Goal: Task Accomplishment & Management: Complete application form

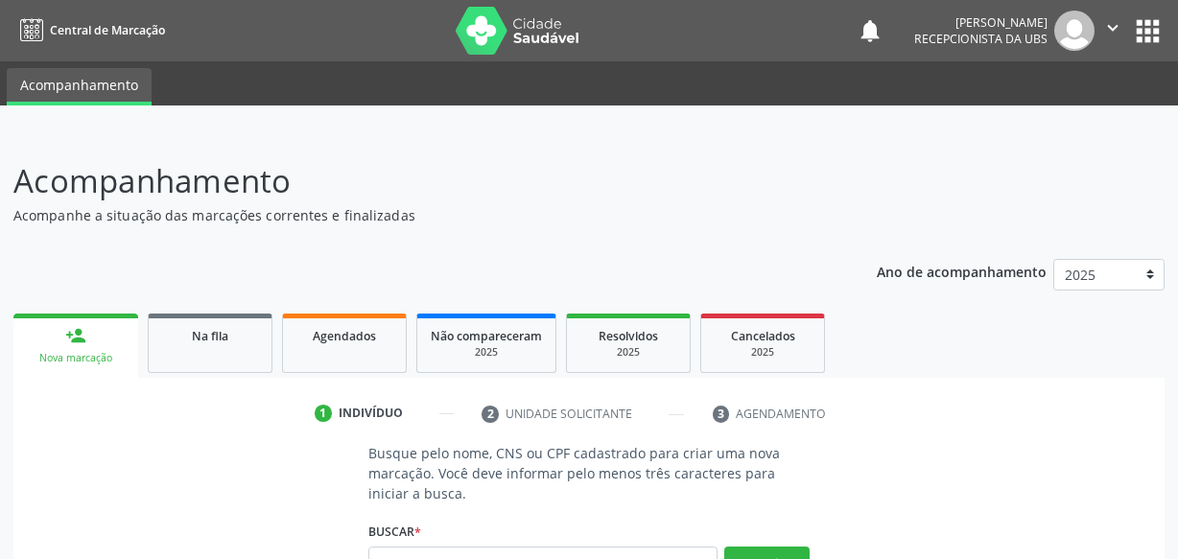
scroll to position [174, 0]
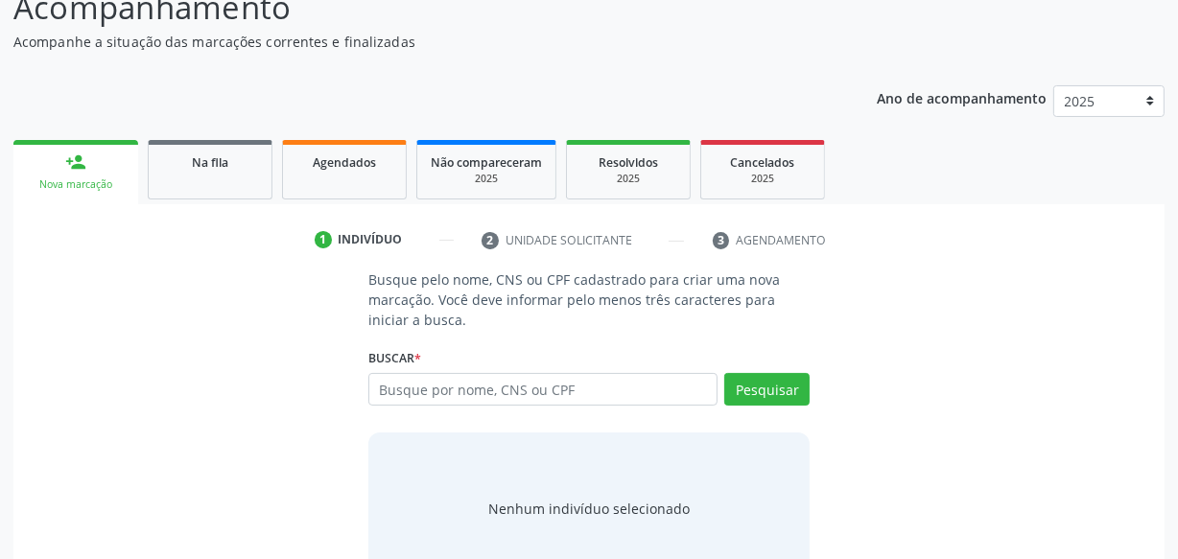
click at [337, 169] on div "Agendados" at bounding box center [344, 162] width 96 height 20
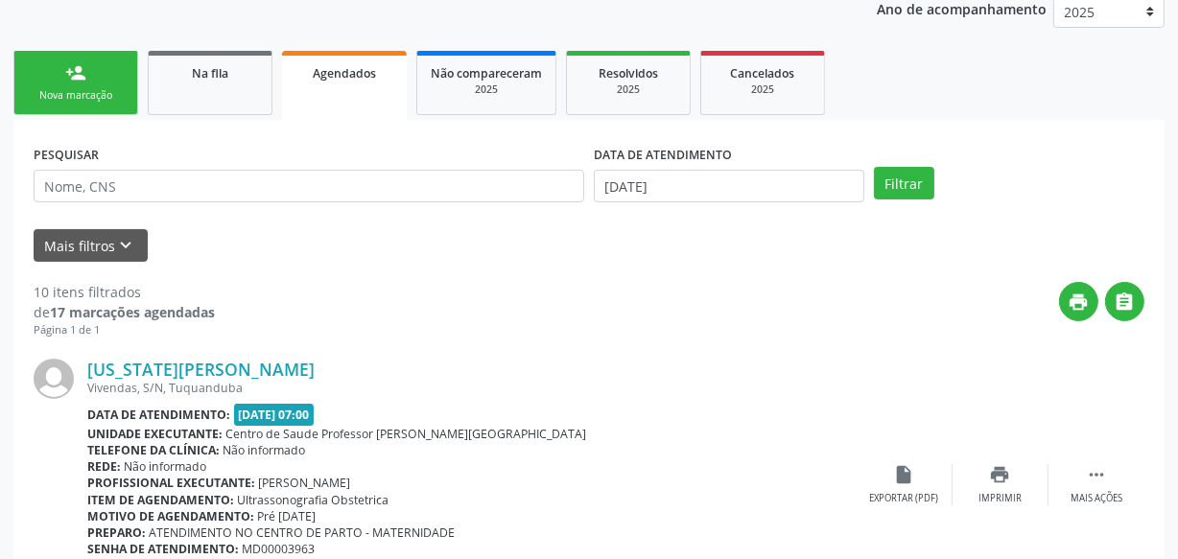
scroll to position [261, 0]
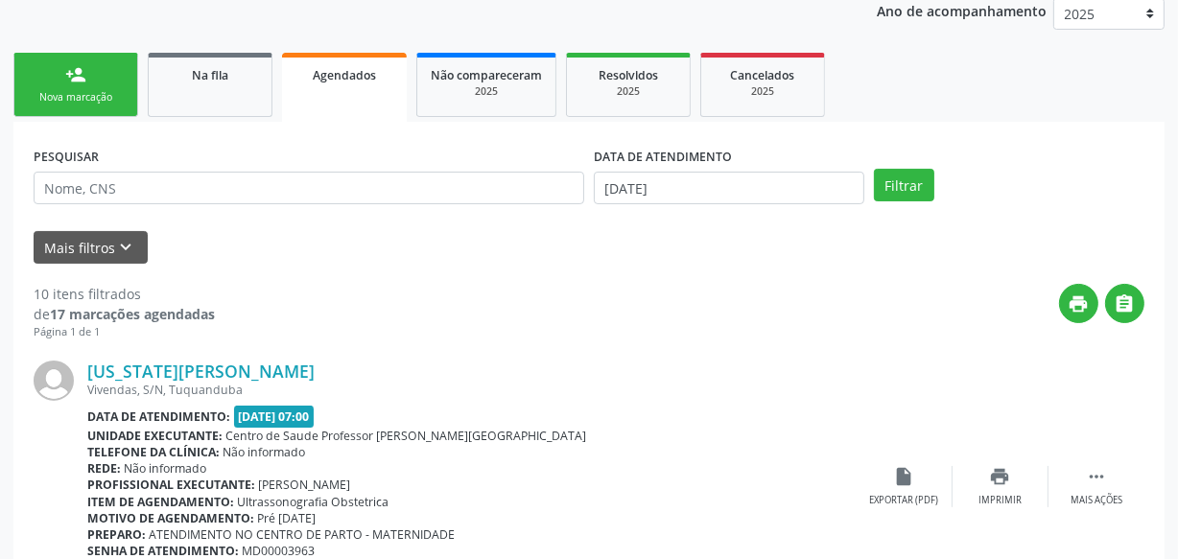
click at [59, 73] on link "person_add Nova marcação" at bounding box center [75, 85] width 125 height 64
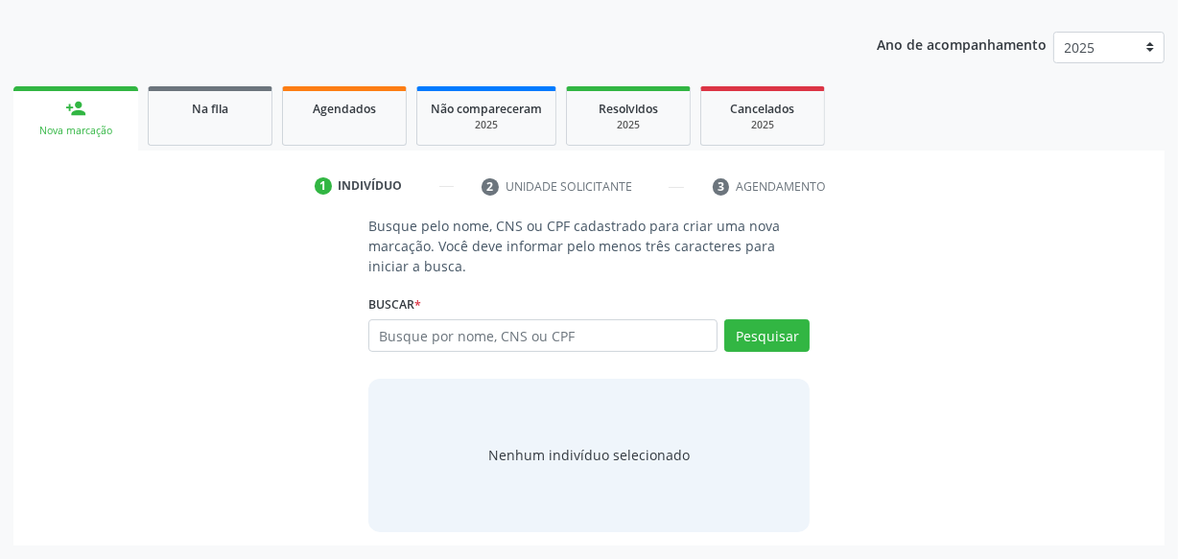
scroll to position [226, 0]
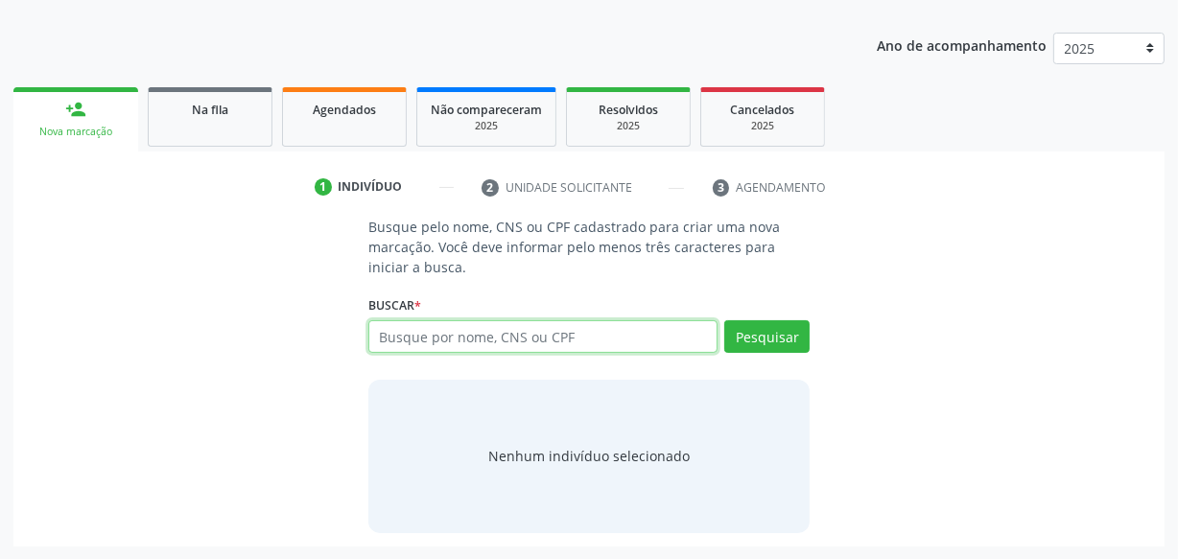
click at [442, 338] on input "text" at bounding box center [542, 336] width 349 height 33
type input "706202534963769"
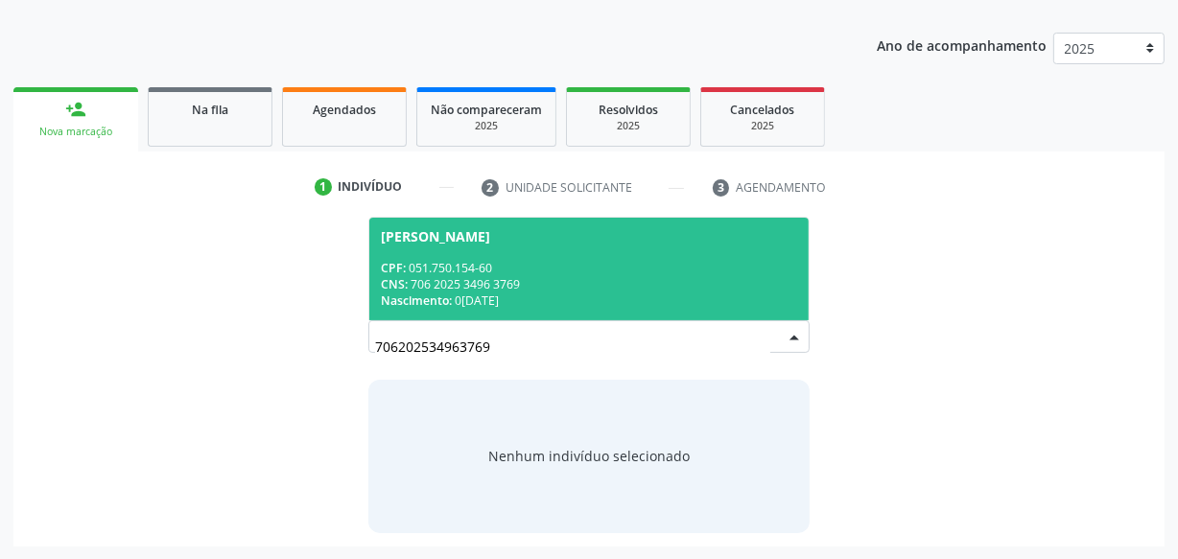
click at [594, 278] on div "CNS: 706 2025 3496 3769" at bounding box center [589, 284] width 416 height 16
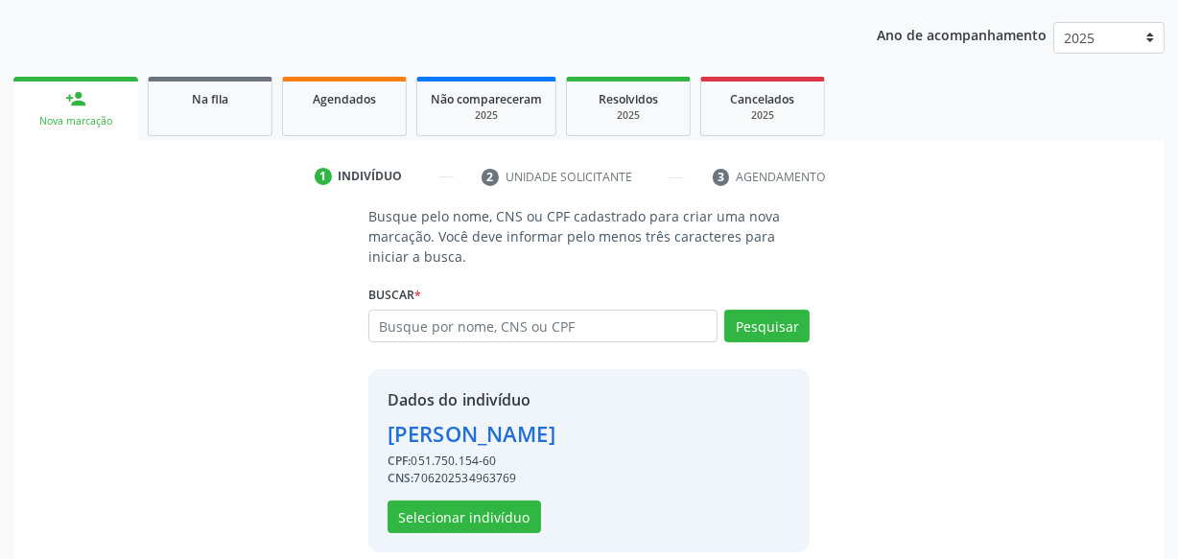
scroll to position [256, 0]
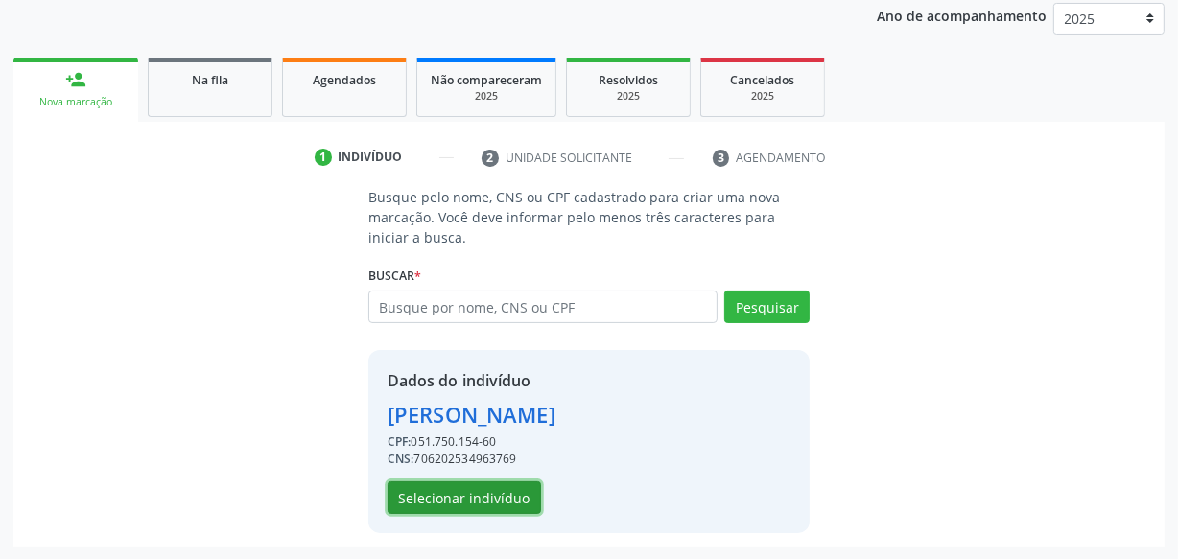
click at [477, 492] on button "Selecionar indivíduo" at bounding box center [463, 497] width 153 height 33
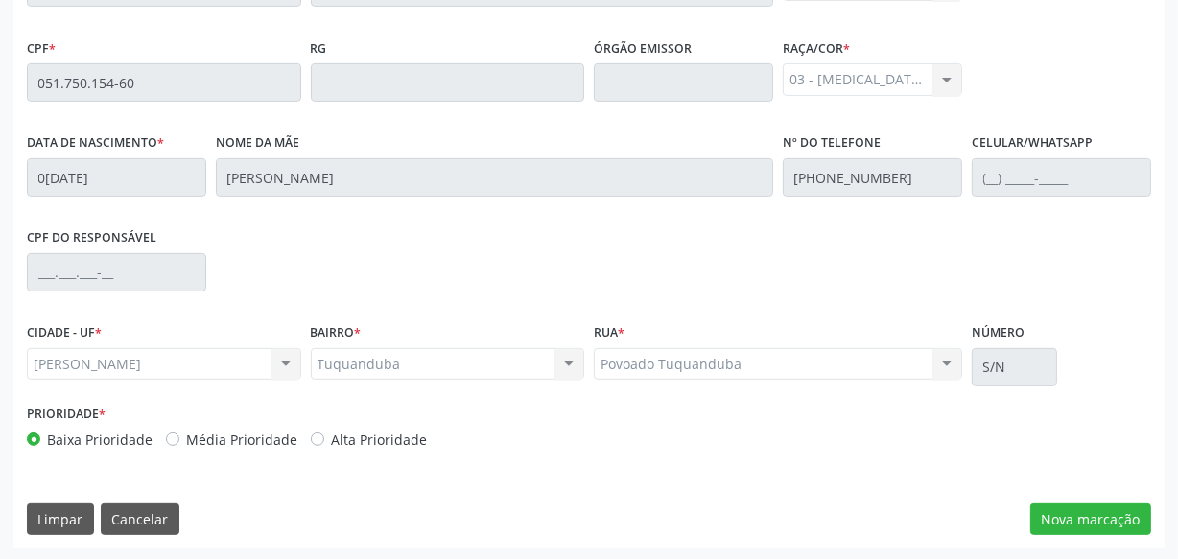
scroll to position [562, 0]
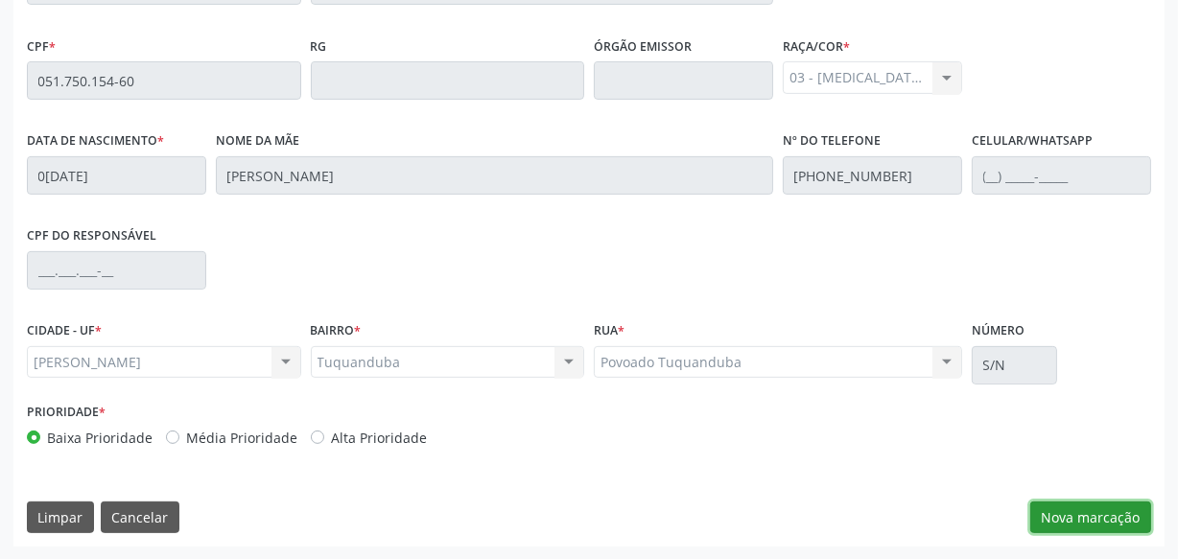
click at [1046, 507] on button "Nova marcação" at bounding box center [1090, 518] width 121 height 33
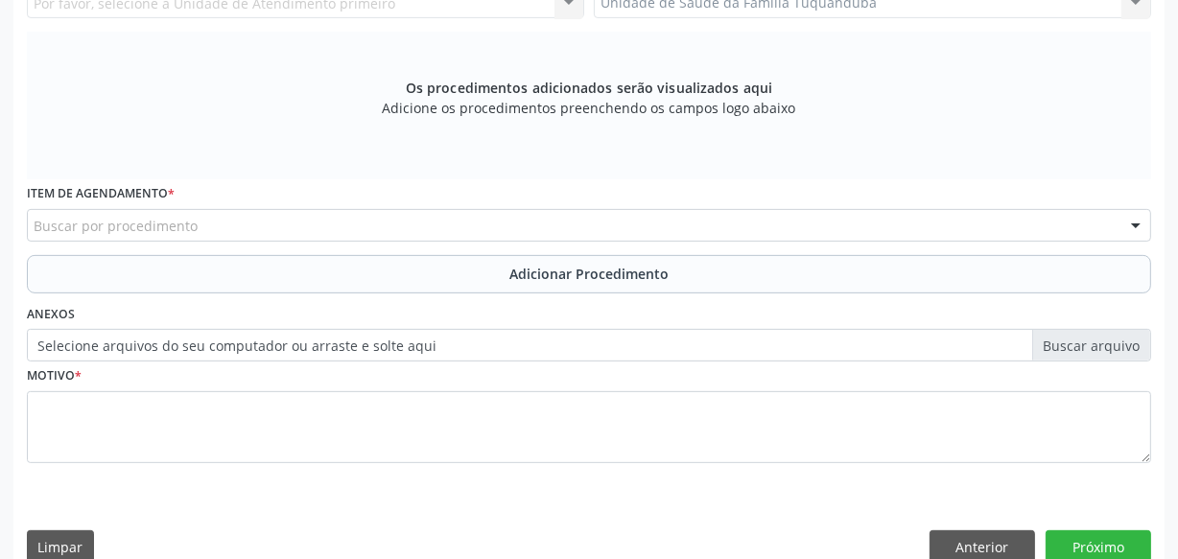
click at [370, 225] on div "Buscar por procedimento" at bounding box center [589, 225] width 1124 height 33
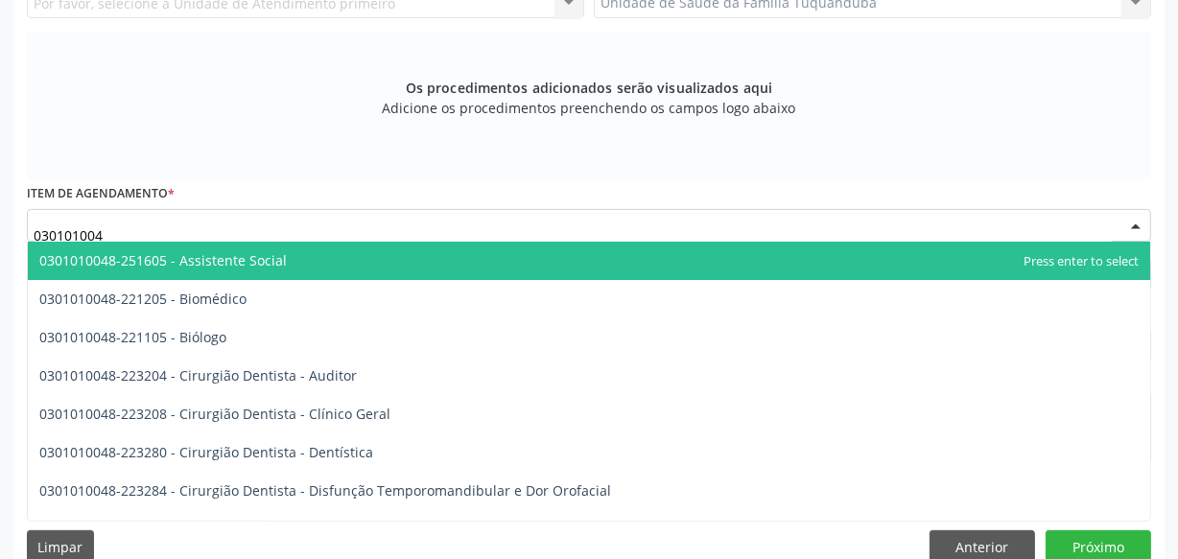
type input "0301010048"
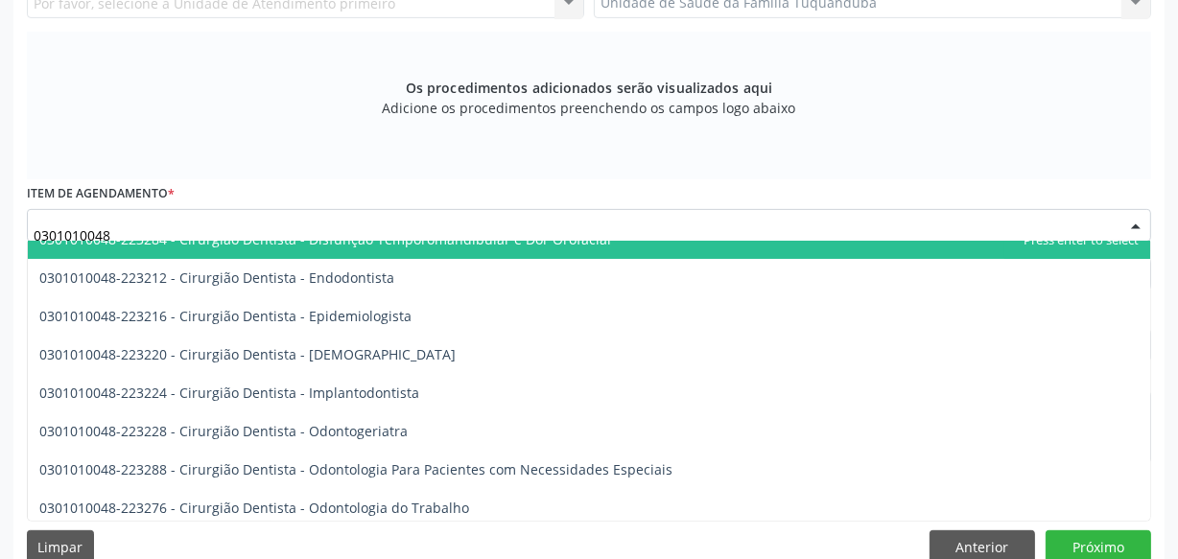
scroll to position [261, 0]
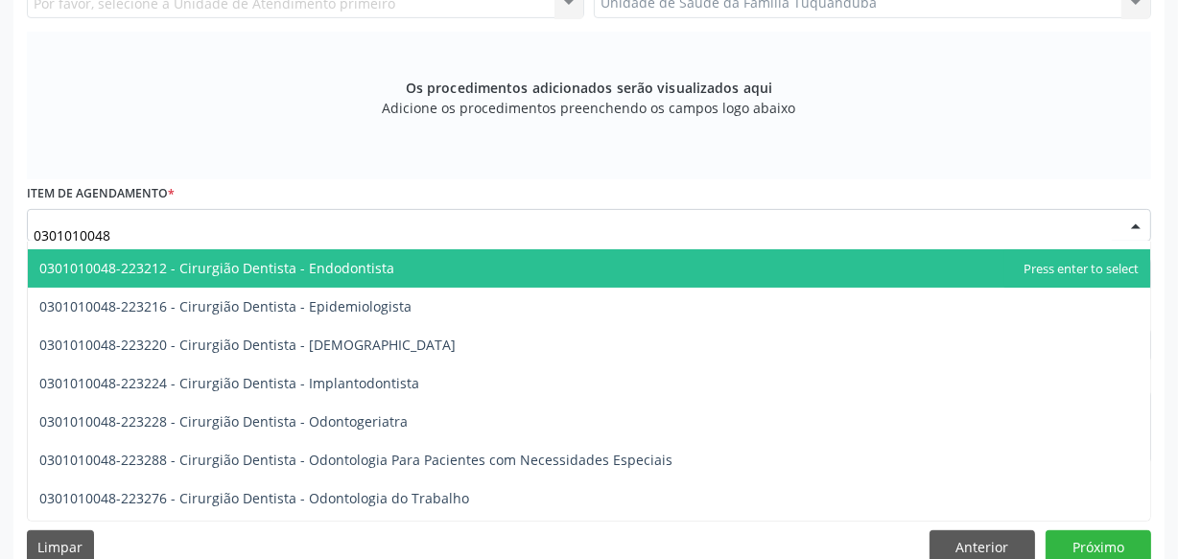
click at [357, 267] on span "0301010048-223212 - Cirurgião Dentista - Endodontista" at bounding box center [216, 268] width 355 height 18
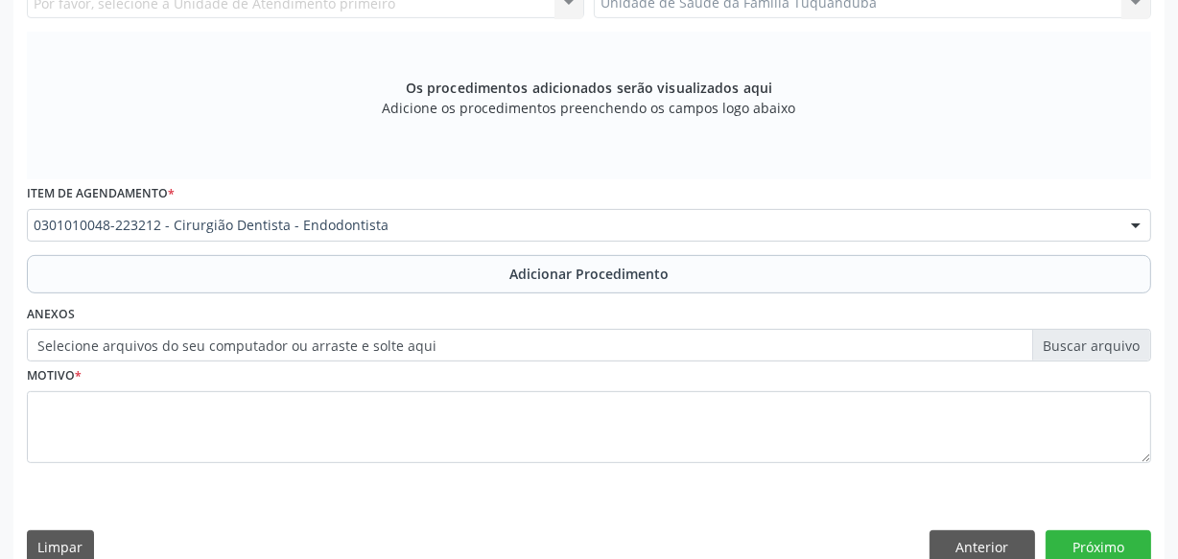
click at [360, 266] on button "Adicionar Procedimento" at bounding box center [589, 274] width 1124 height 38
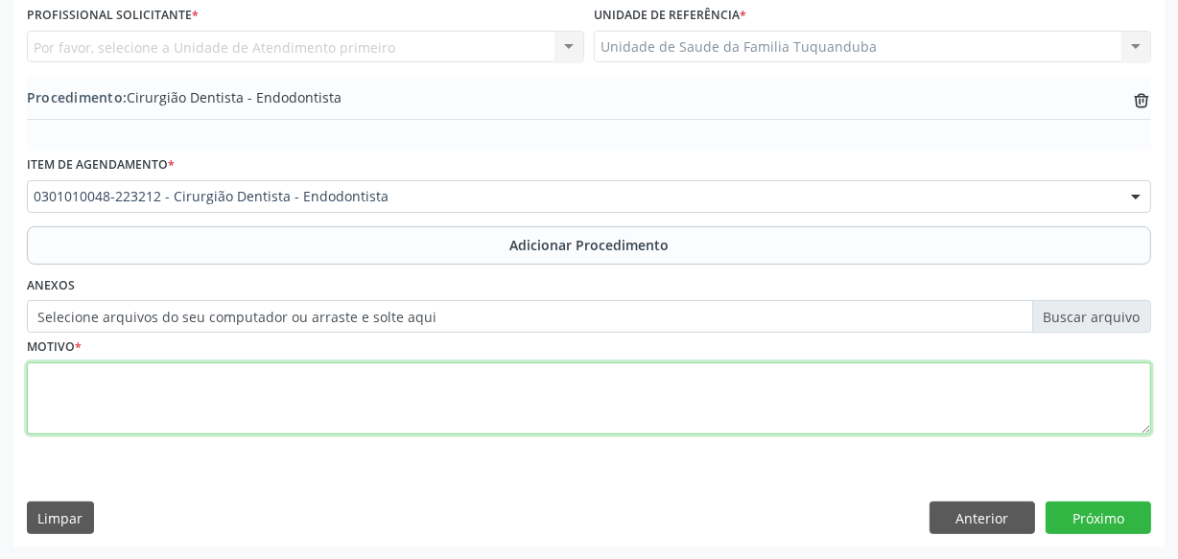
click at [450, 363] on textarea at bounding box center [589, 399] width 1124 height 73
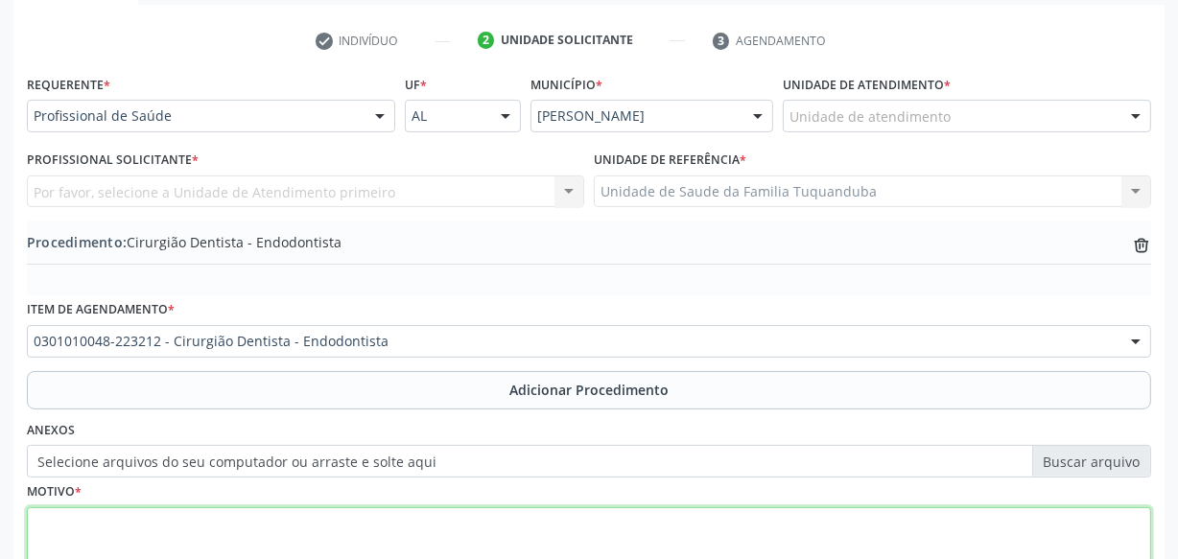
scroll to position [344, 0]
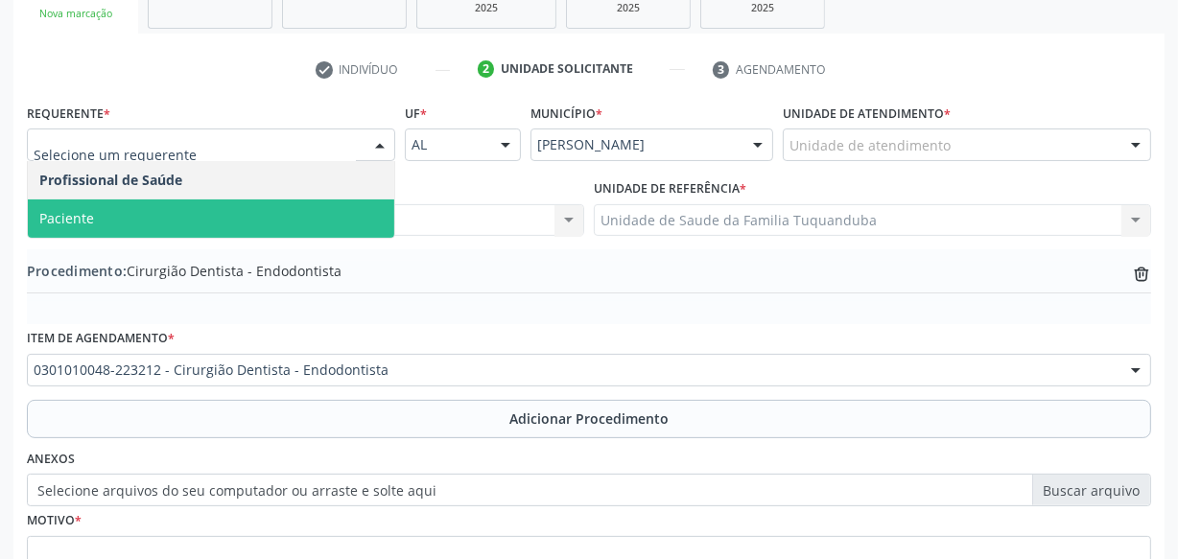
click at [240, 224] on span "Paciente" at bounding box center [211, 218] width 366 height 38
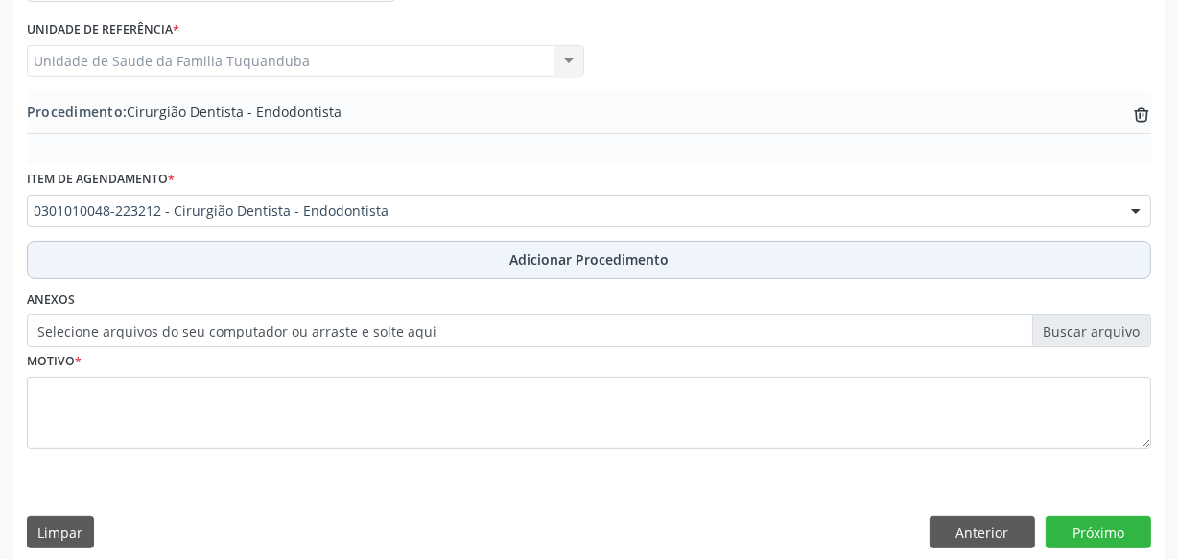
scroll to position [518, 0]
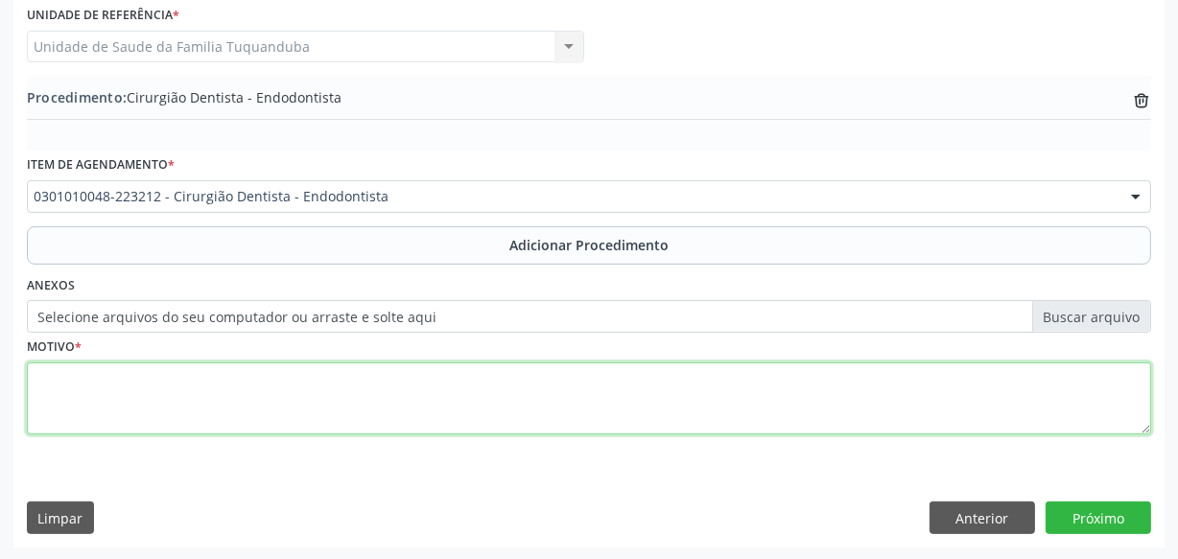
click at [424, 401] on textarea at bounding box center [589, 399] width 1124 height 73
click at [768, 382] on textarea at bounding box center [589, 399] width 1124 height 73
type textarea "Lesão cariosa próxima a região pulpar."
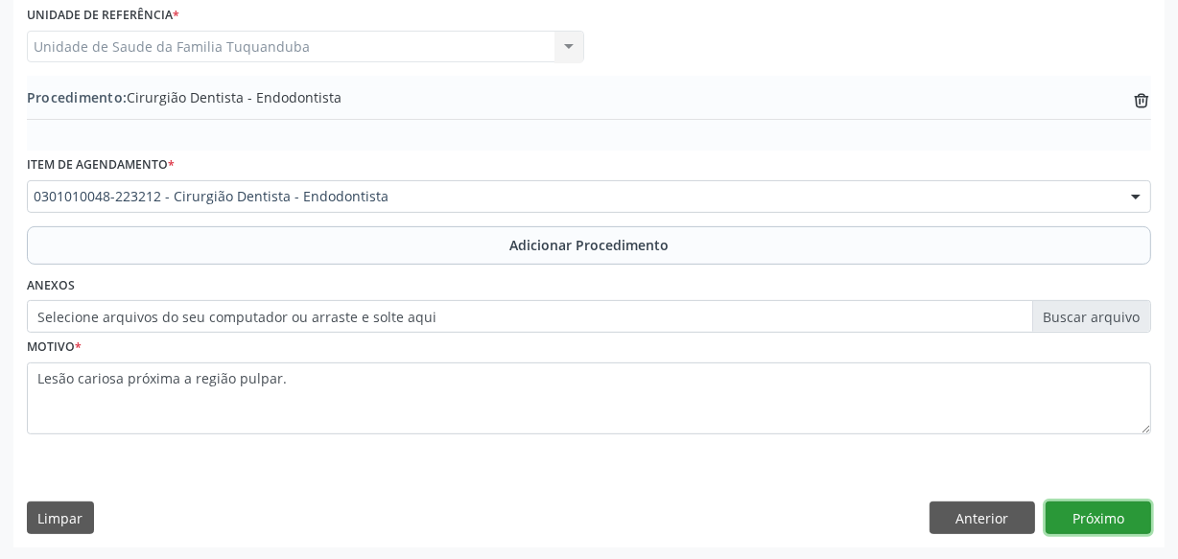
click at [1077, 514] on button "Próximo" at bounding box center [1097, 518] width 105 height 33
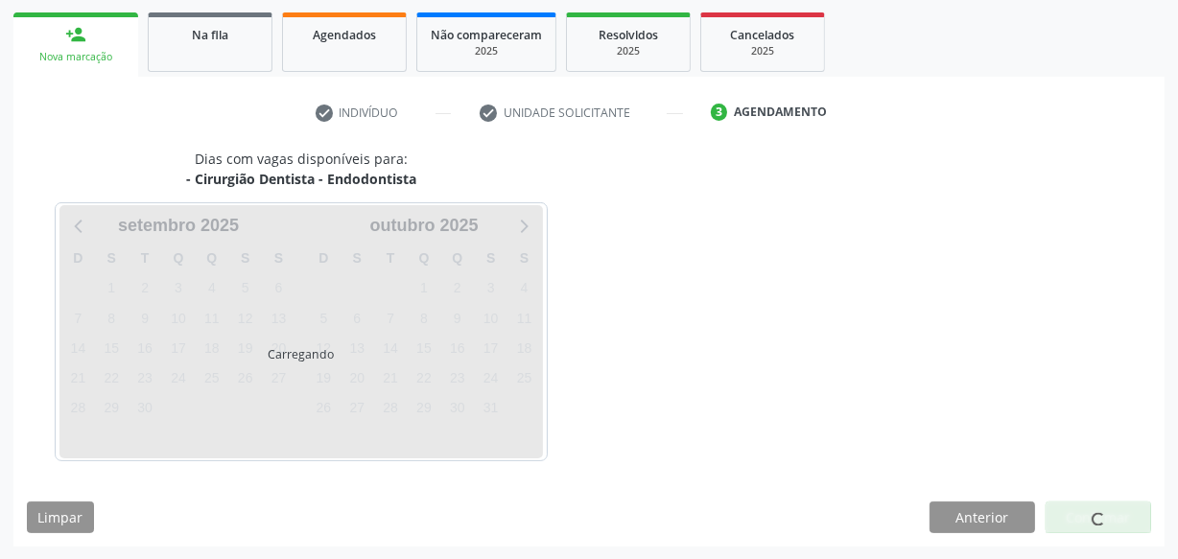
scroll to position [357, 0]
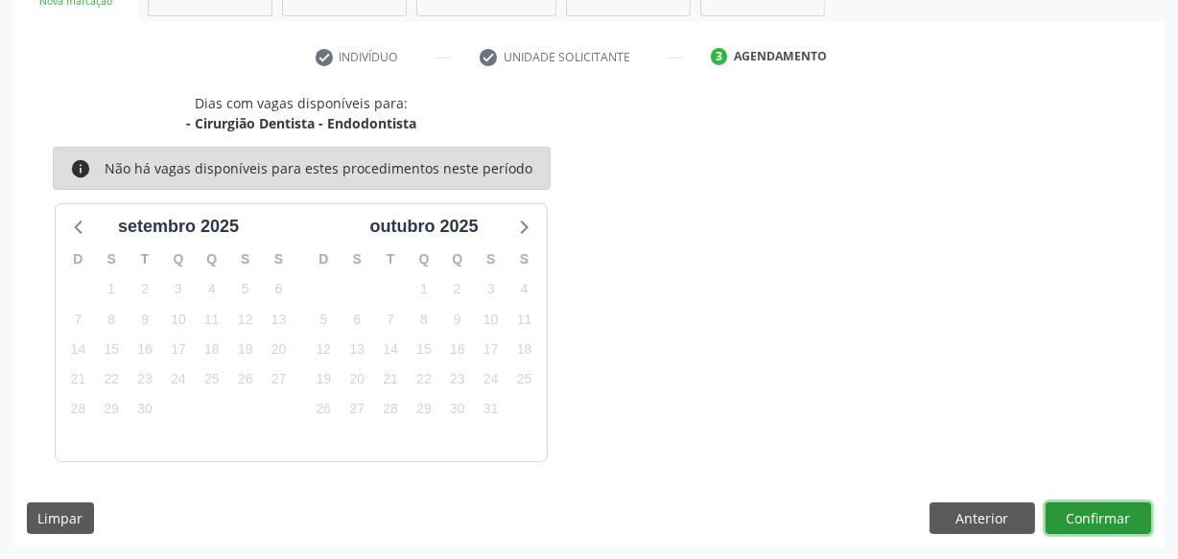
click at [1087, 505] on button "Confirmar" at bounding box center [1097, 519] width 105 height 33
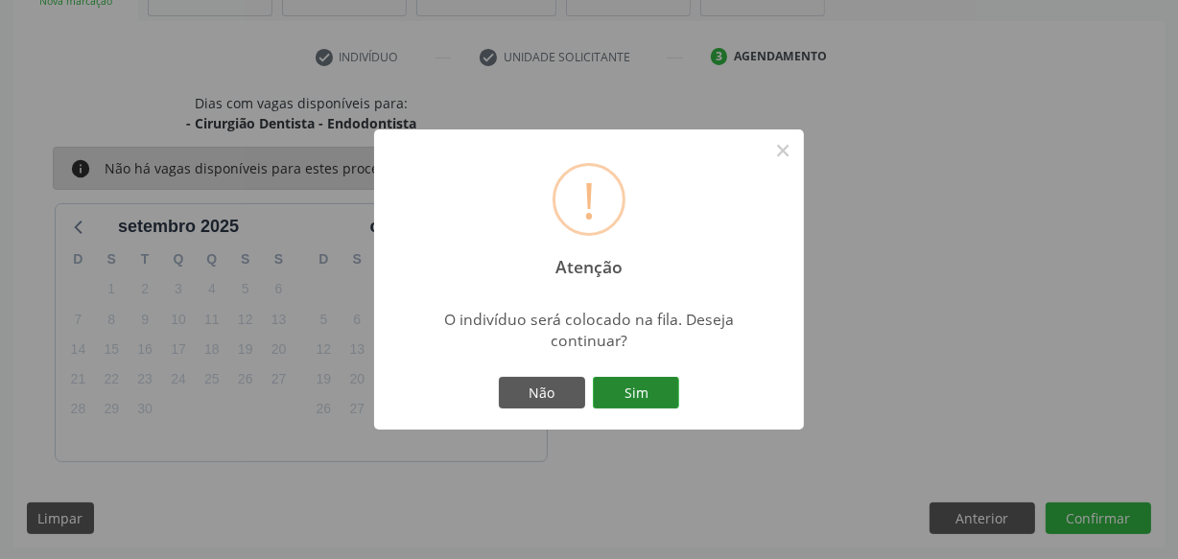
click at [646, 396] on button "Sim" at bounding box center [636, 393] width 86 height 33
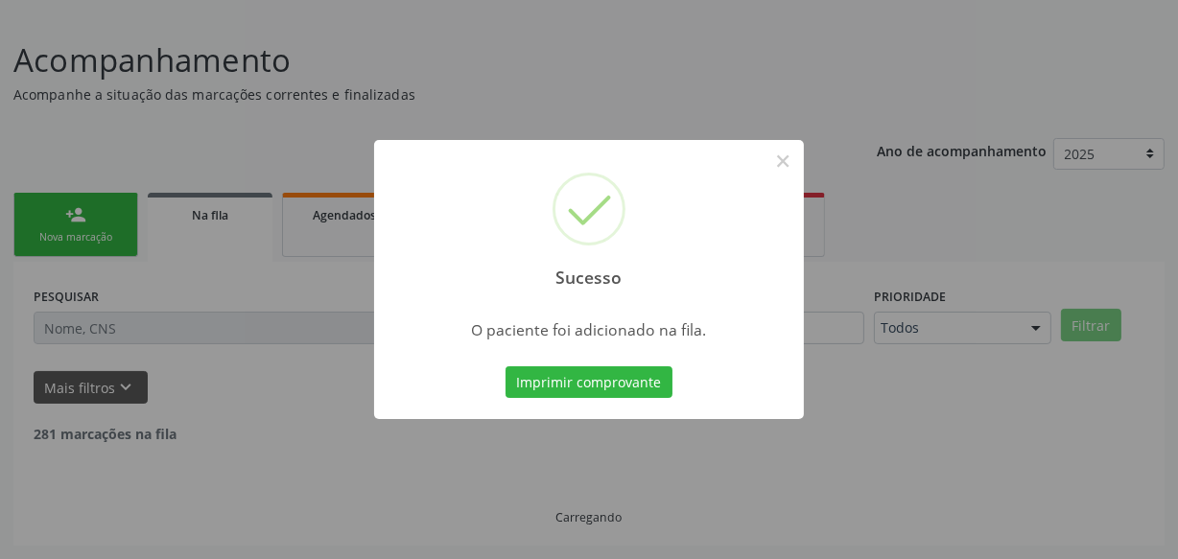
scroll to position [100, 0]
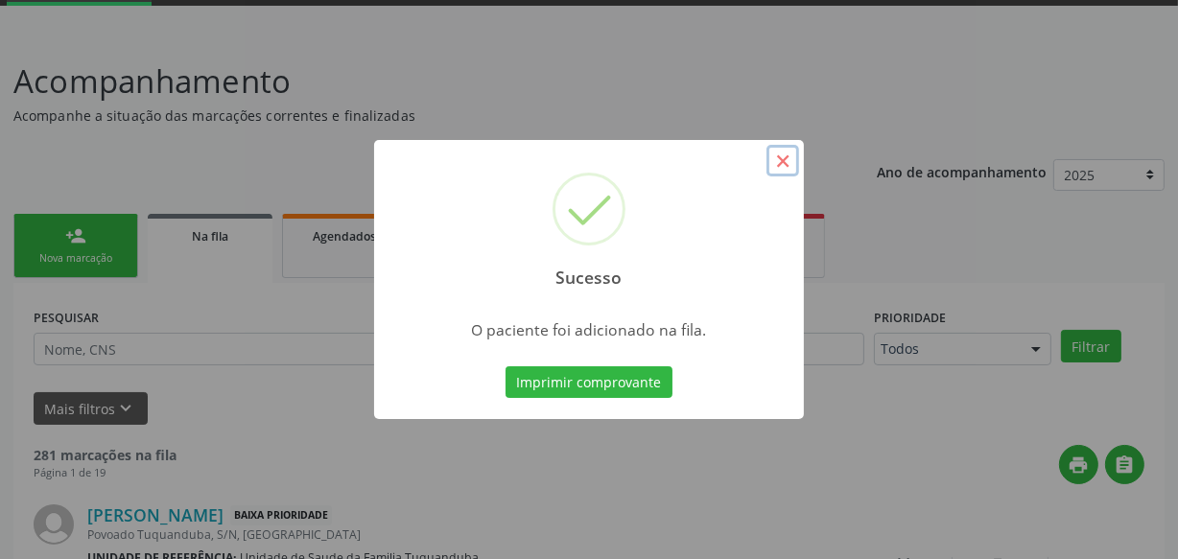
click at [785, 162] on button "×" at bounding box center [782, 161] width 33 height 33
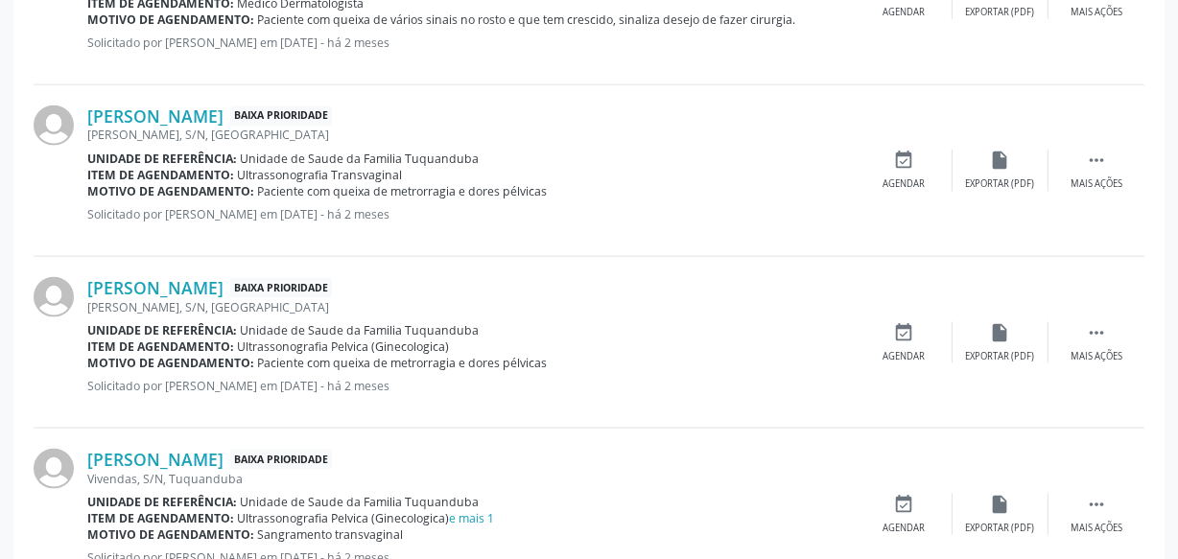
scroll to position [2753, 0]
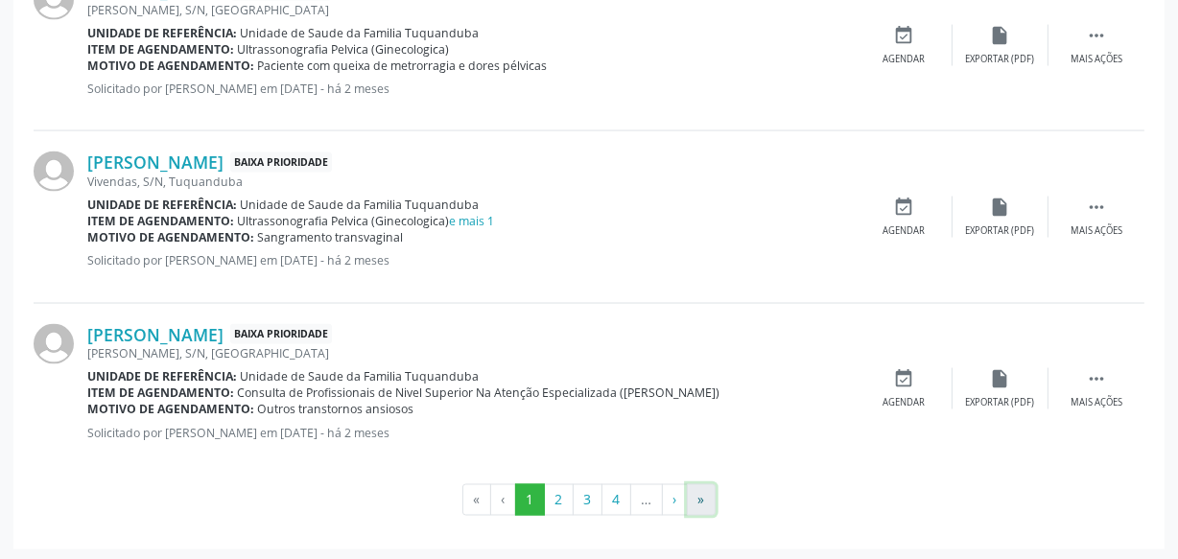
click at [696, 500] on button "»" at bounding box center [701, 500] width 29 height 33
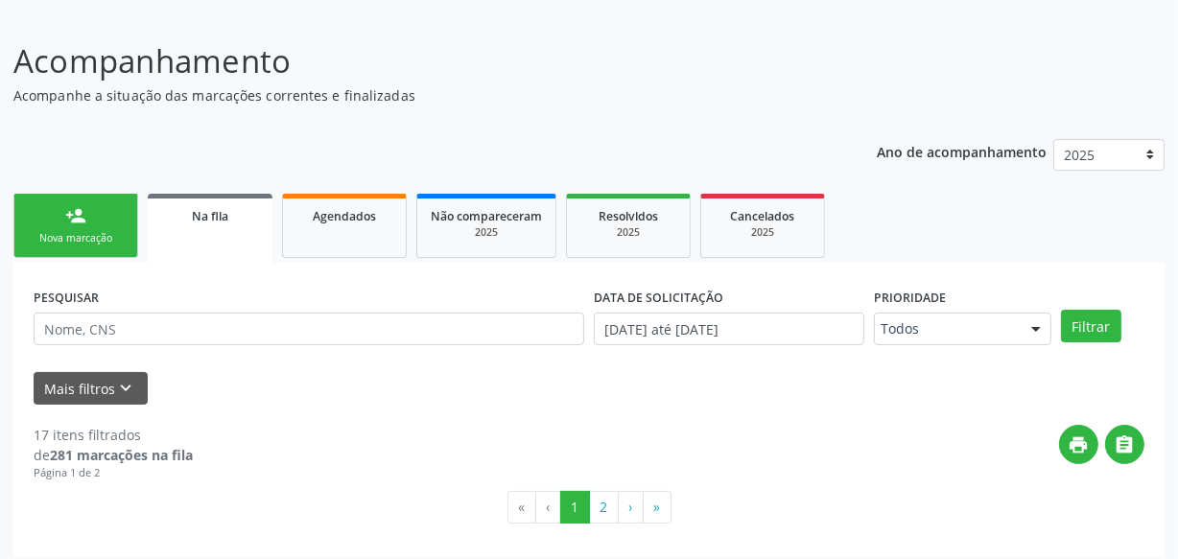
scroll to position [129, 0]
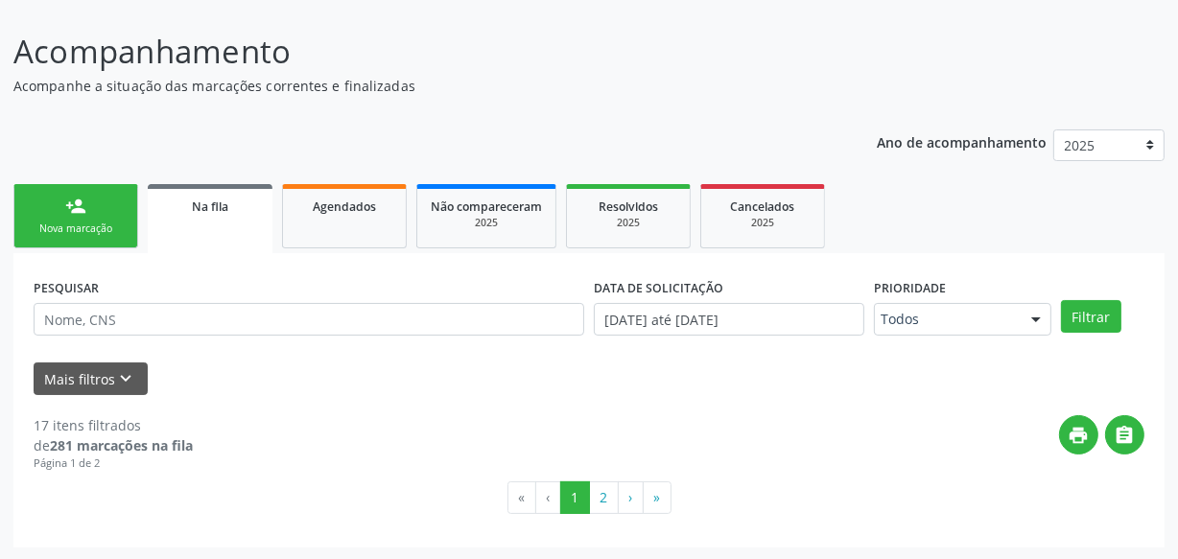
click at [79, 233] on div "Nova marcação" at bounding box center [76, 229] width 96 height 14
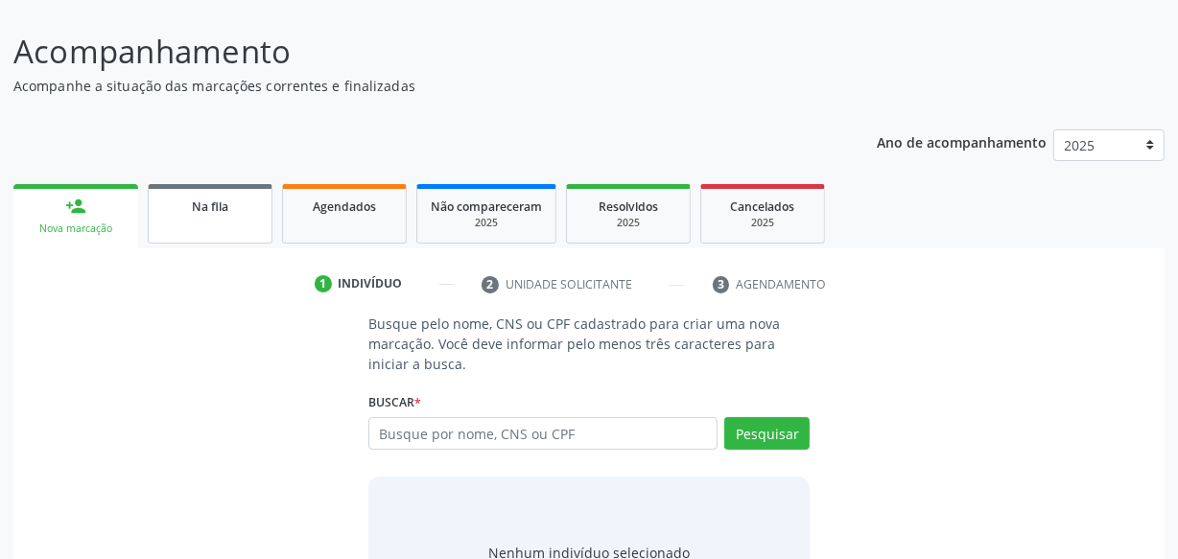
click at [243, 205] on div "Na fila" at bounding box center [210, 206] width 96 height 20
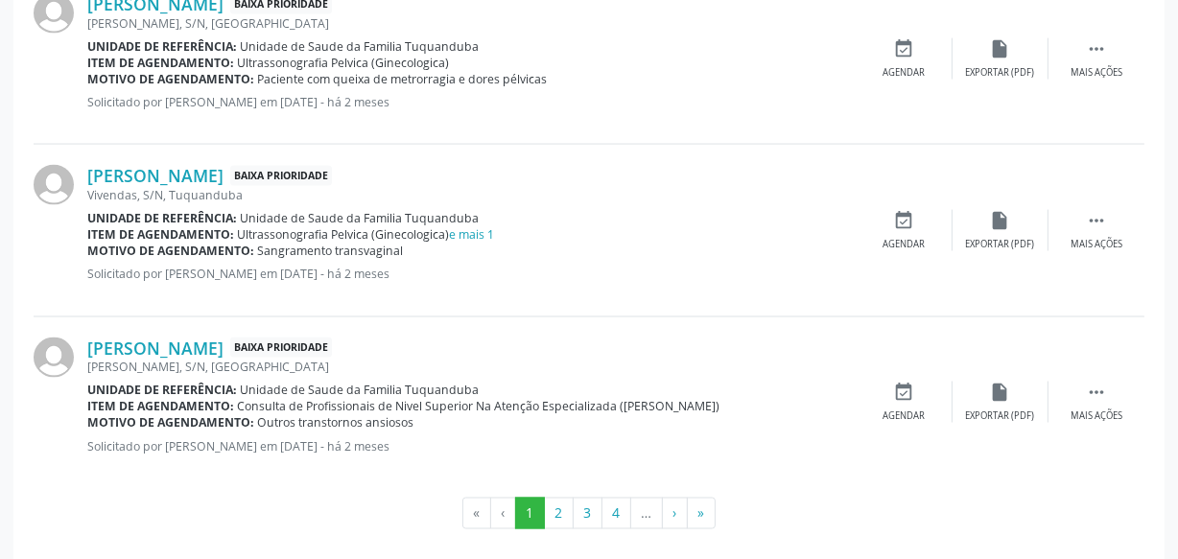
scroll to position [2753, 0]
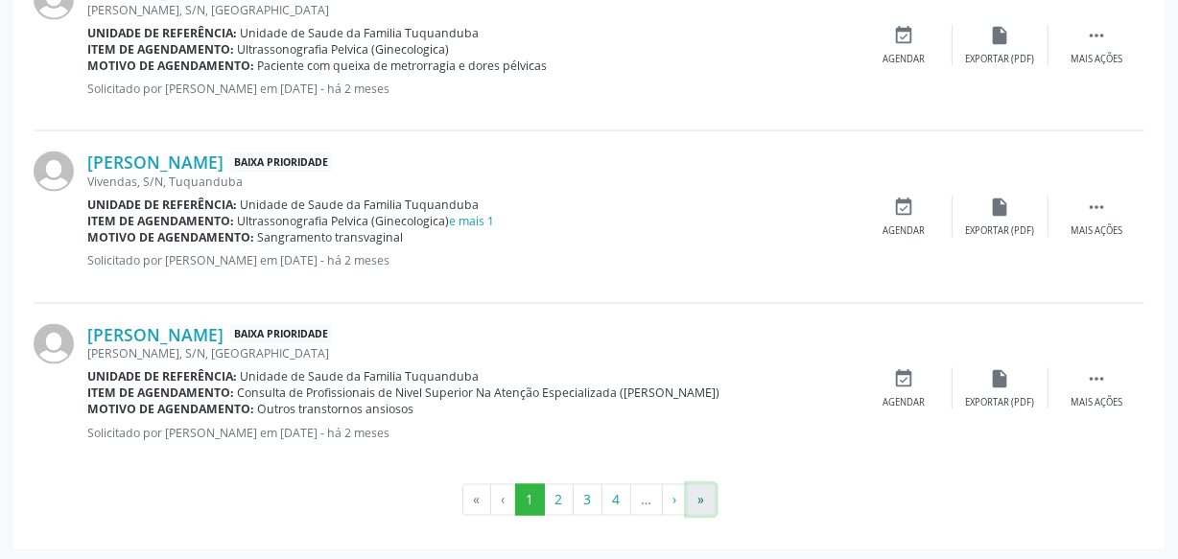
click at [691, 504] on button "»" at bounding box center [701, 500] width 29 height 33
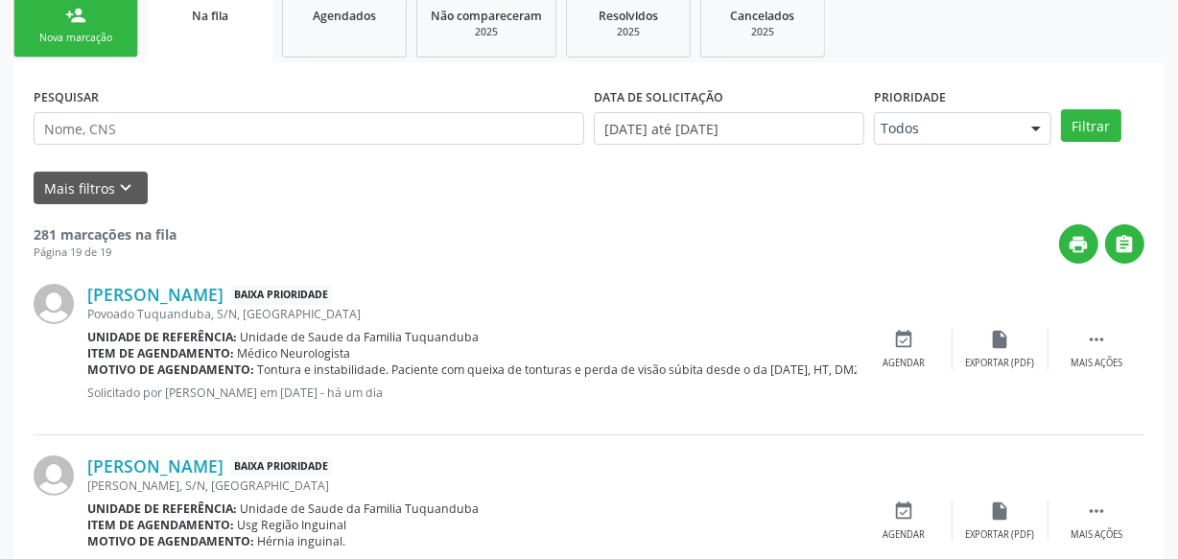
scroll to position [174, 0]
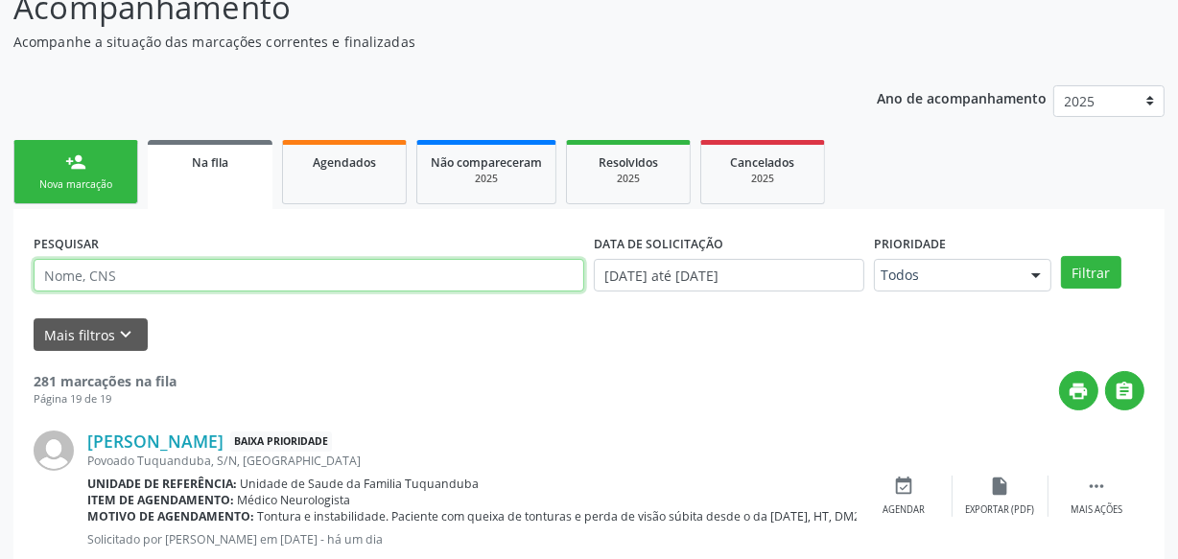
click at [259, 259] on input "text" at bounding box center [309, 275] width 551 height 33
type input "edfabia"
click at [1061, 256] on button "Filtrar" at bounding box center [1091, 272] width 60 height 33
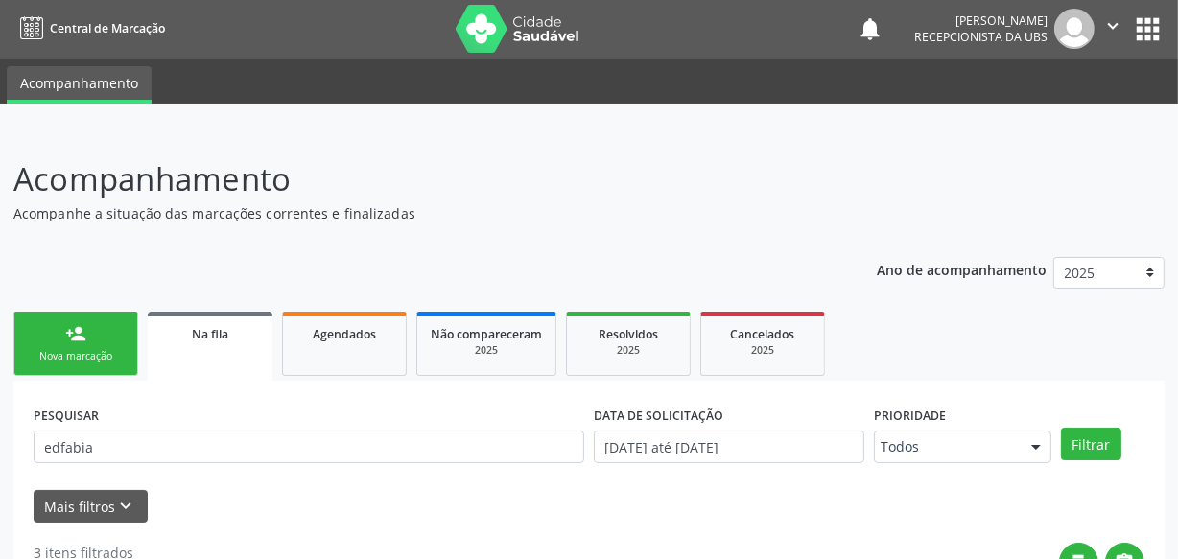
scroll to position [0, 0]
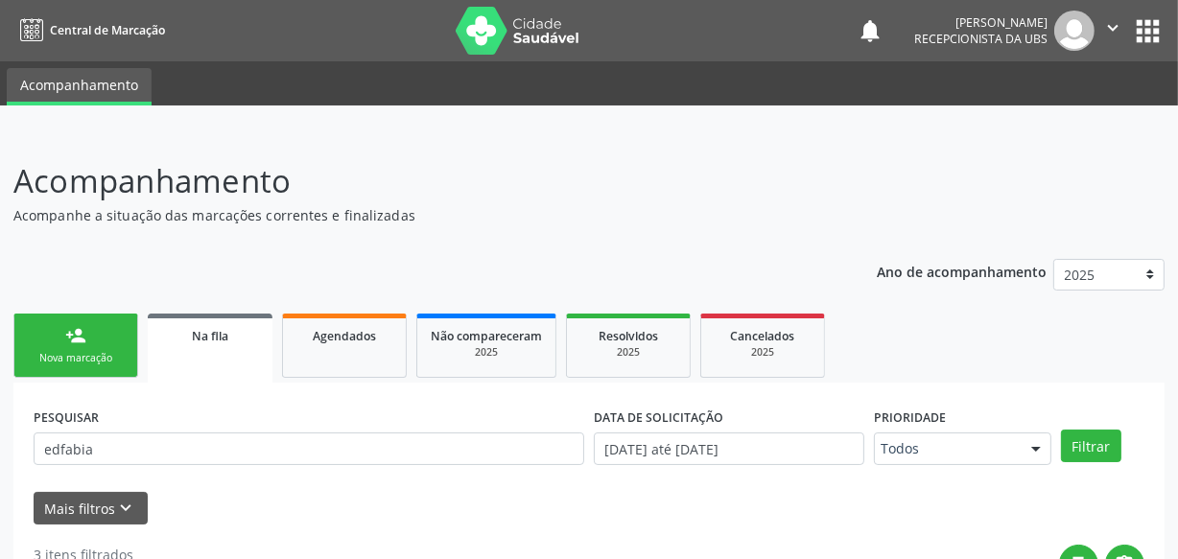
click at [89, 351] on div "Nova marcação" at bounding box center [76, 358] width 96 height 14
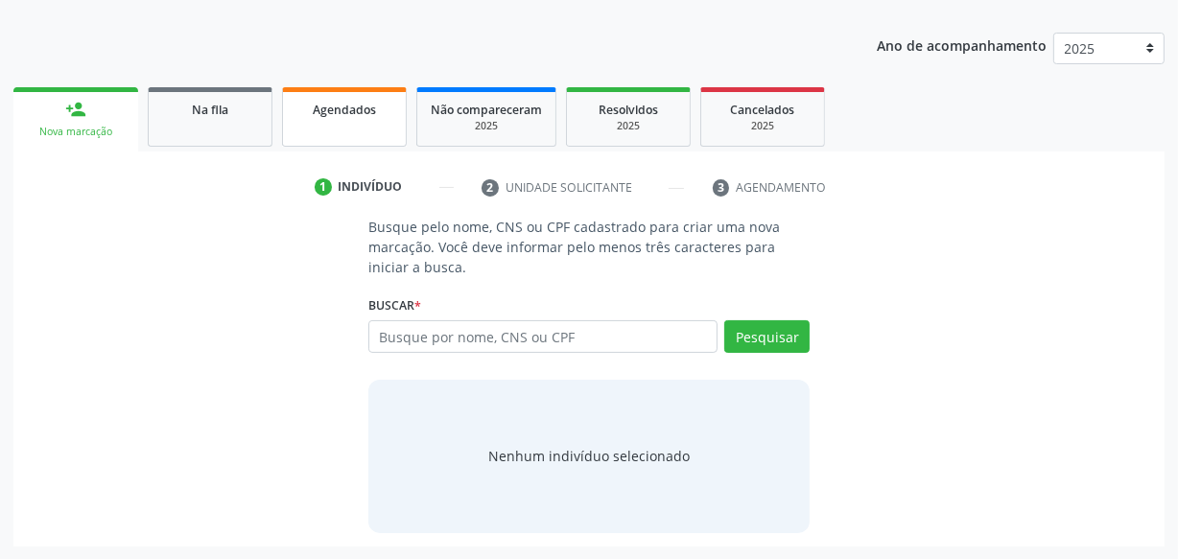
click at [342, 144] on link "Agendados" at bounding box center [344, 116] width 125 height 59
select select "8"
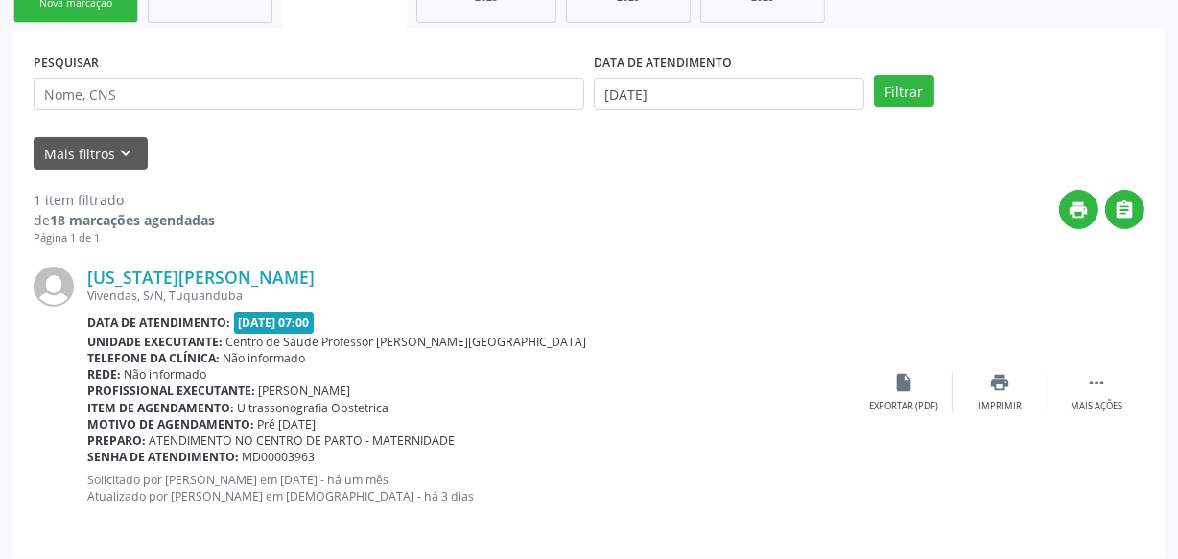
scroll to position [366, 0]
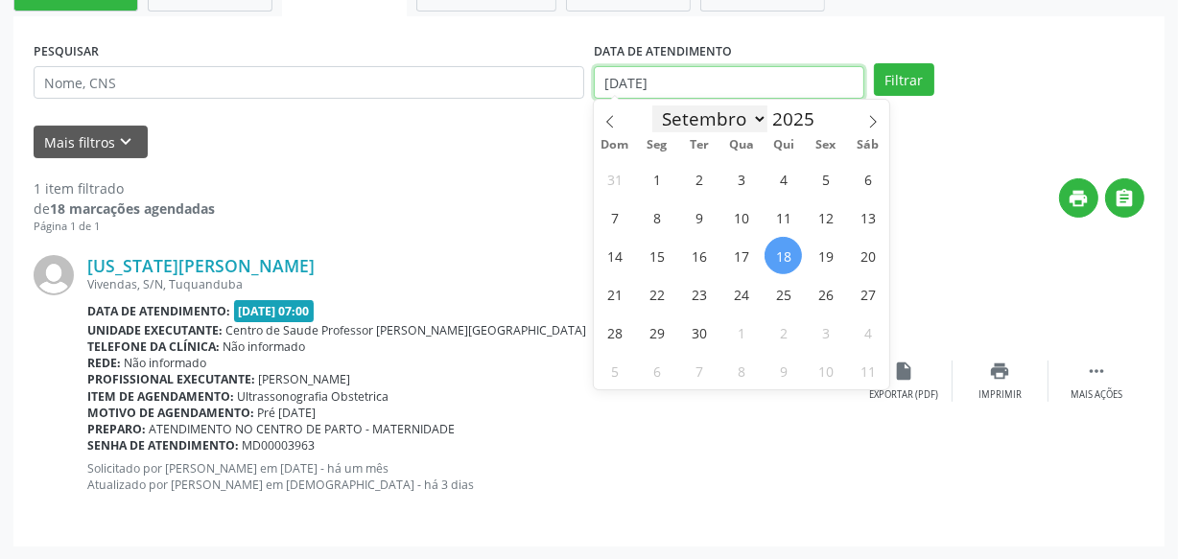
click at [715, 86] on input "[DATE]" at bounding box center [729, 82] width 270 height 33
click at [785, 249] on span "18" at bounding box center [782, 255] width 37 height 37
type input "[DATE]"
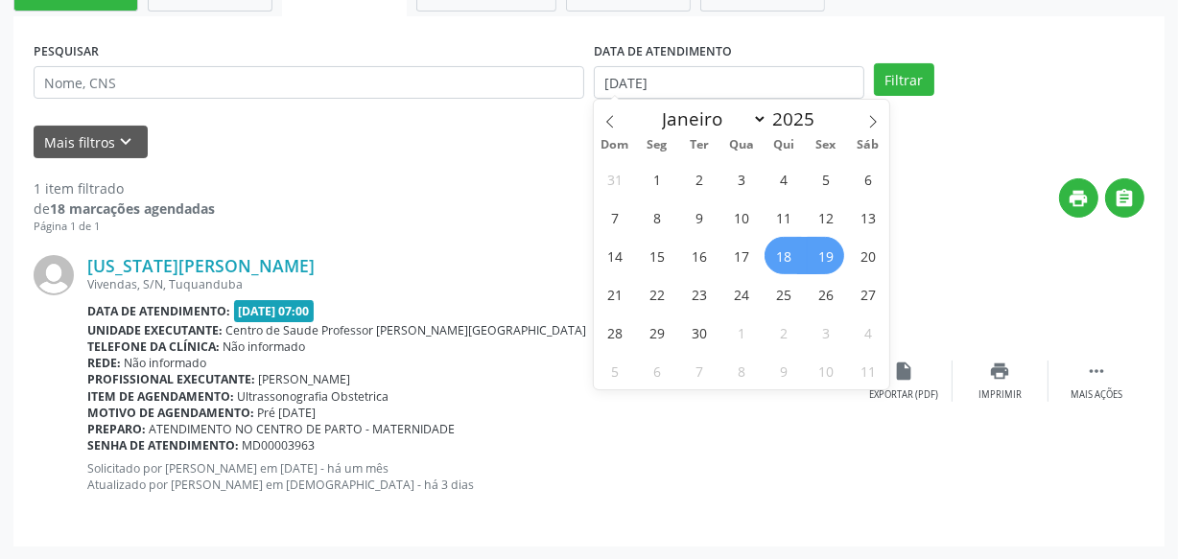
click at [832, 252] on span "19" at bounding box center [825, 255] width 37 height 37
select select "8"
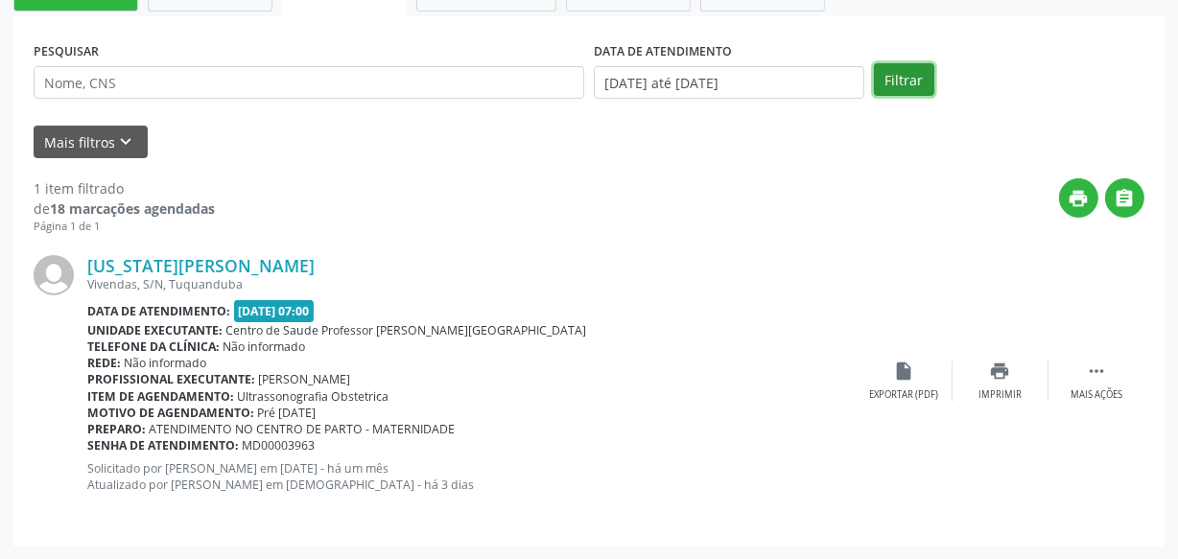
click at [912, 77] on button "Filtrar" at bounding box center [904, 79] width 60 height 33
click at [815, 105] on div "DATA DE ATENDIMENTO [DATE] até [DATE]" at bounding box center [729, 73] width 280 height 75
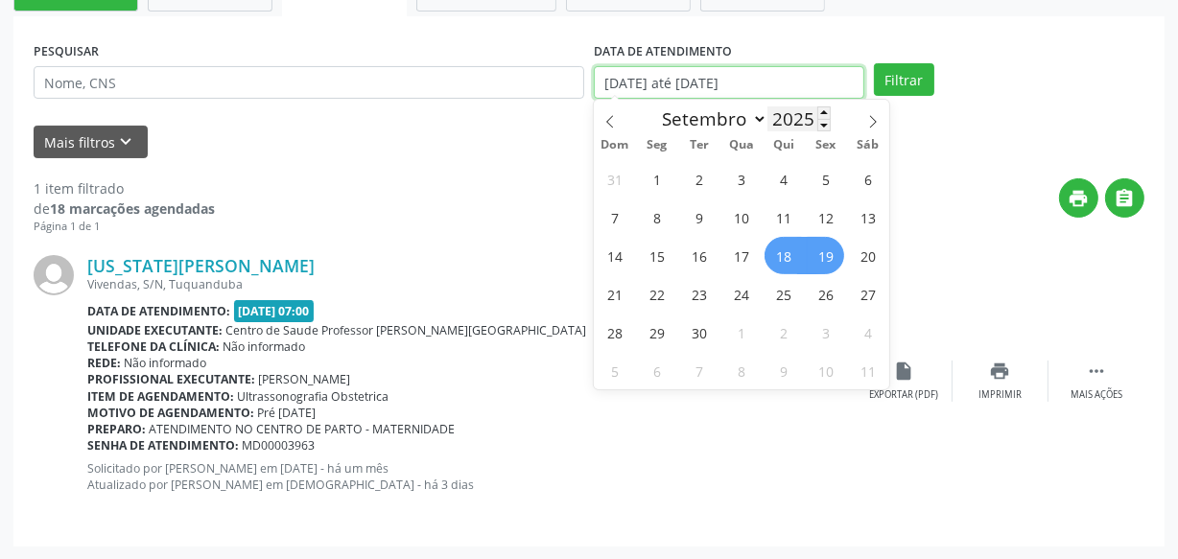
click at [811, 93] on input "[DATE] até [DATE]" at bounding box center [729, 82] width 270 height 33
click at [790, 256] on span "18" at bounding box center [782, 255] width 37 height 37
type input "[DATE]"
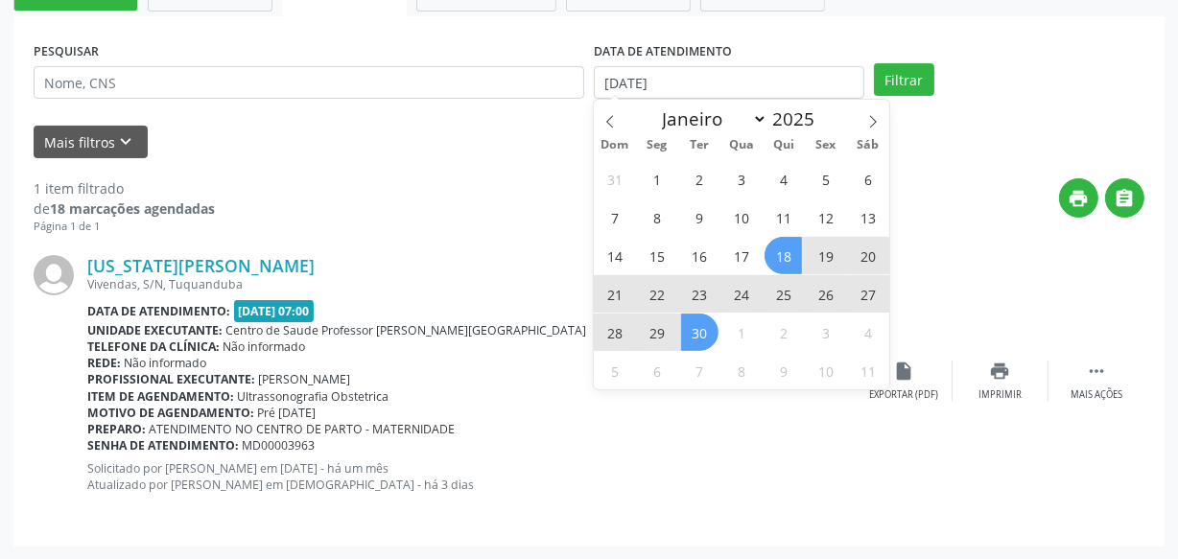
click at [710, 339] on span "30" at bounding box center [699, 332] width 37 height 37
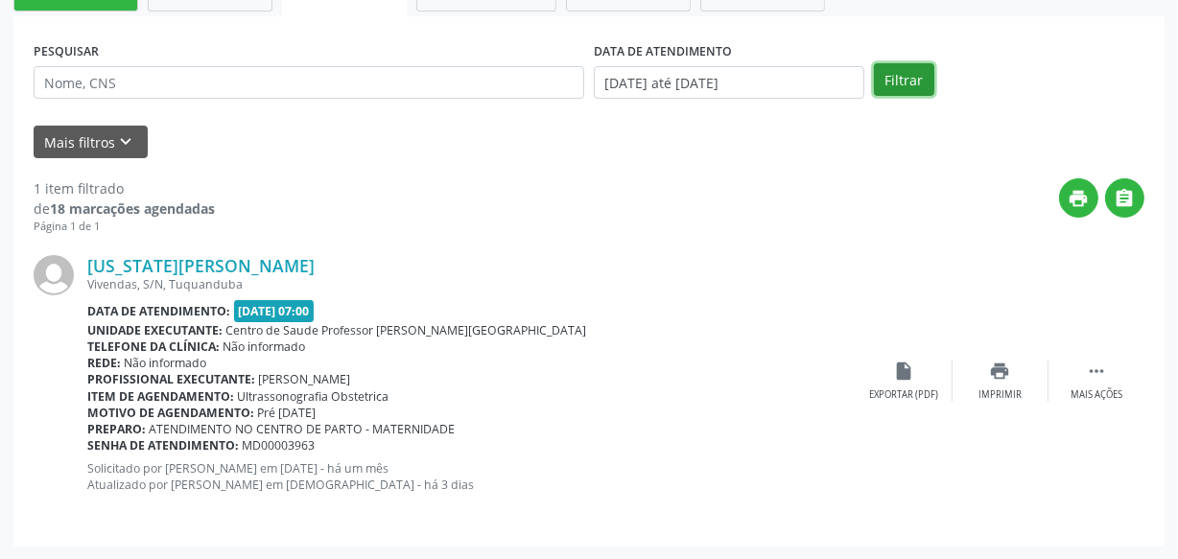
click at [899, 80] on button "Filtrar" at bounding box center [904, 79] width 60 height 33
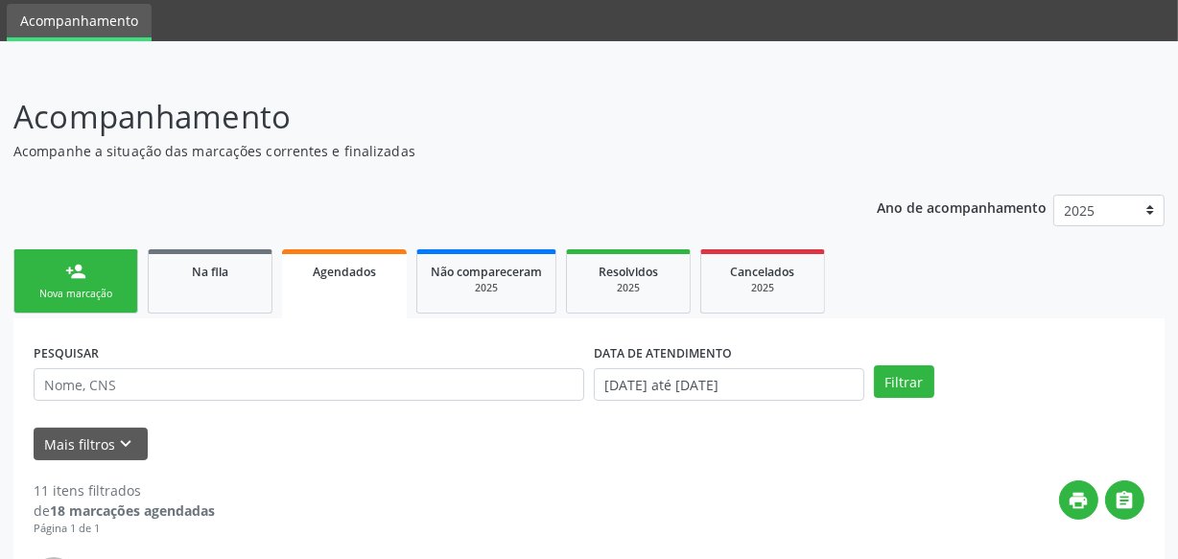
scroll to position [174, 0]
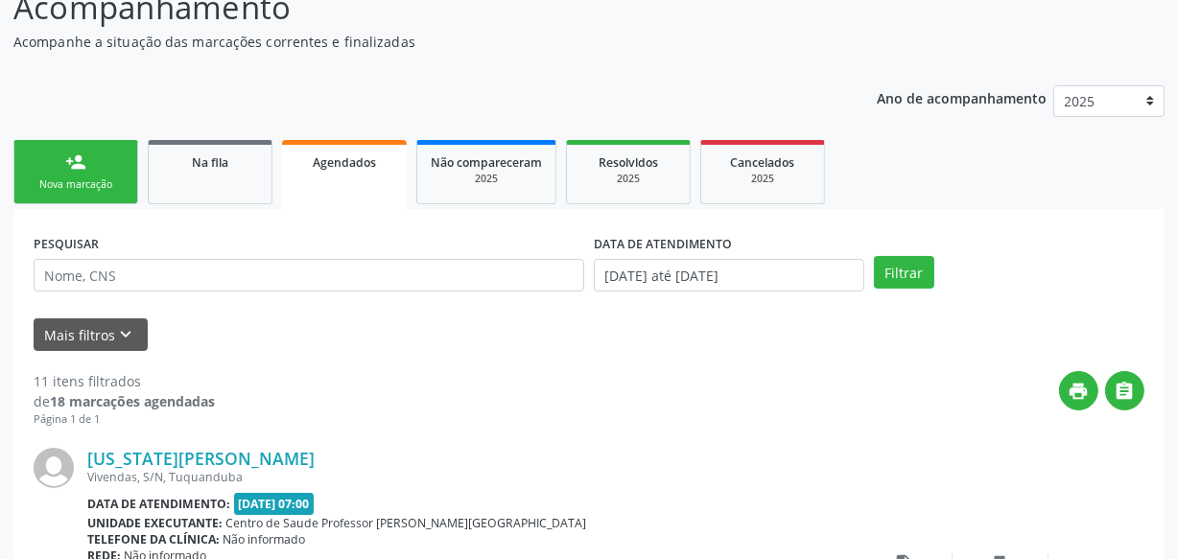
click at [63, 196] on link "person_add Nova marcação" at bounding box center [75, 172] width 125 height 64
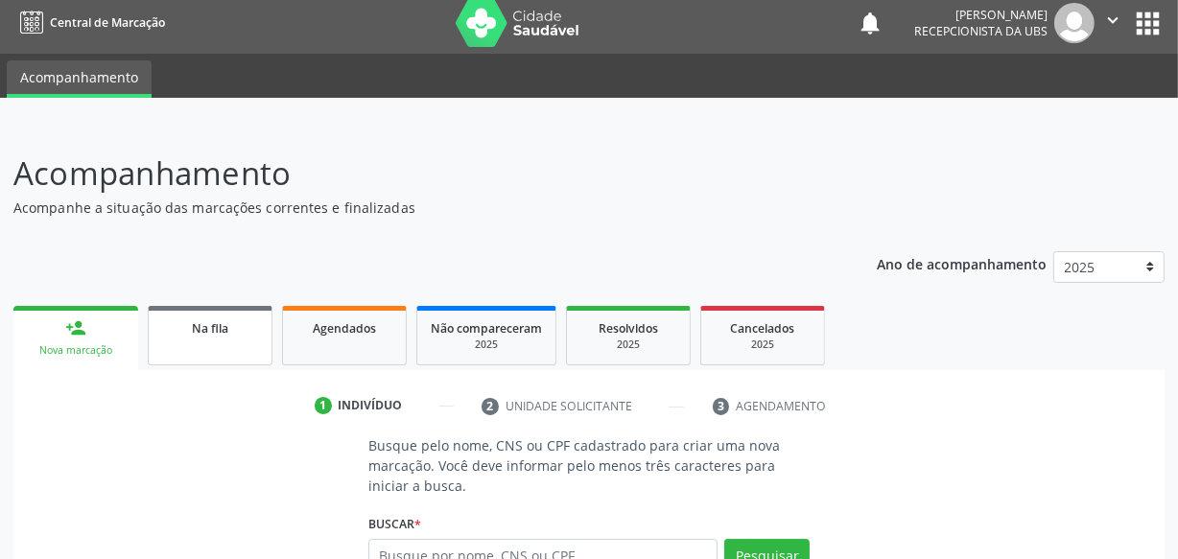
scroll to position [0, 0]
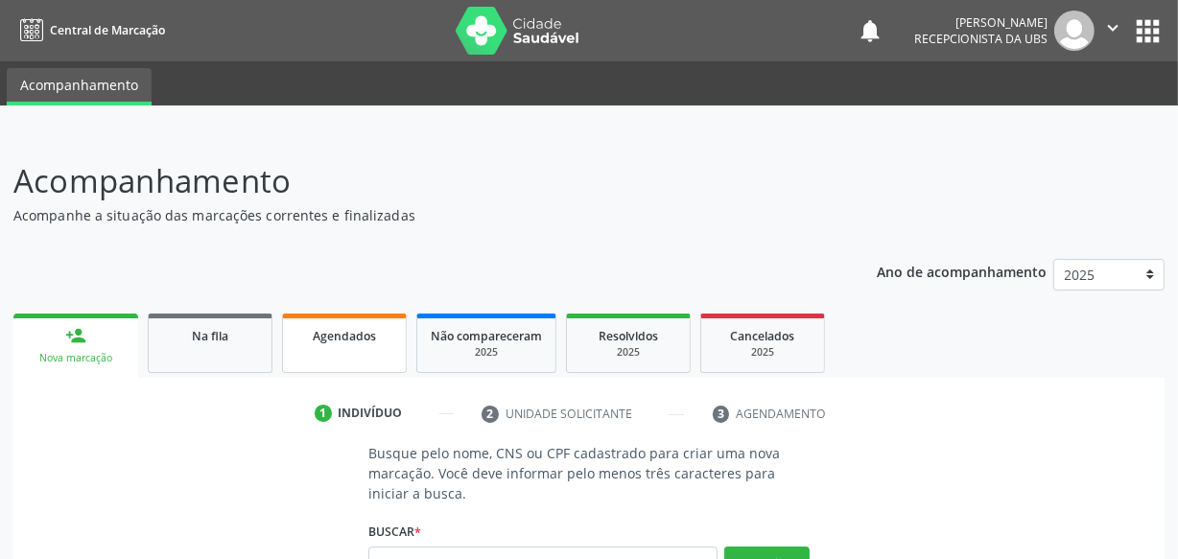
click at [361, 347] on link "Agendados" at bounding box center [344, 343] width 125 height 59
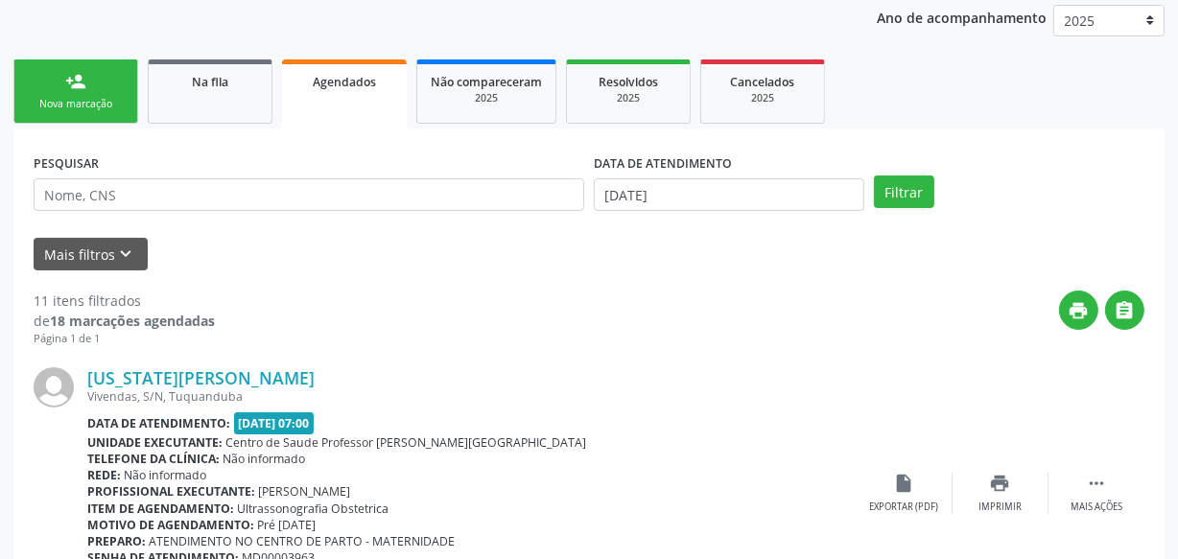
scroll to position [261, 0]
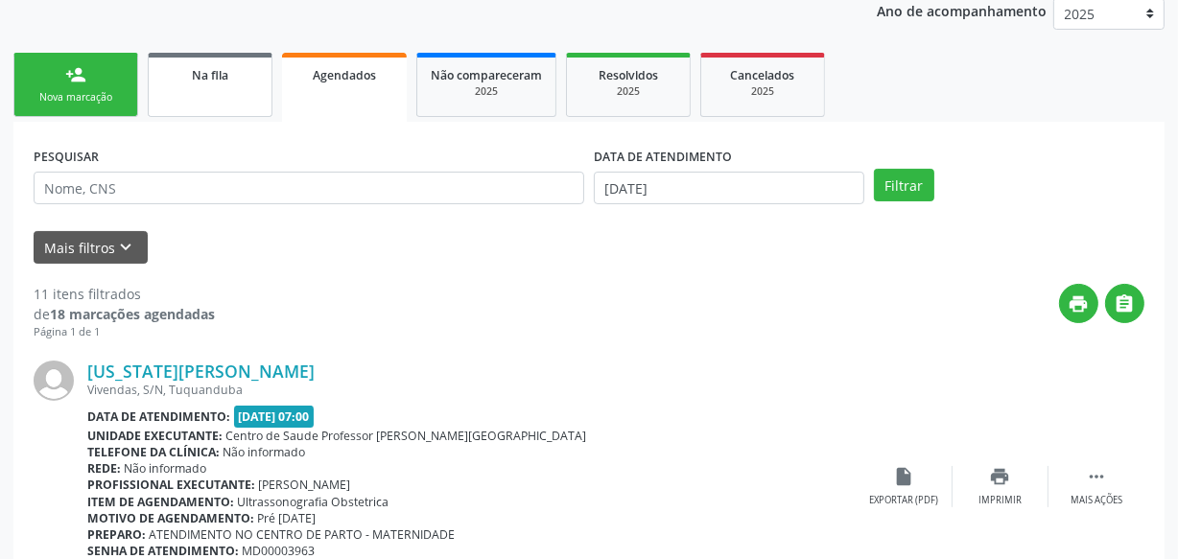
click at [221, 96] on link "Na fila" at bounding box center [210, 85] width 125 height 64
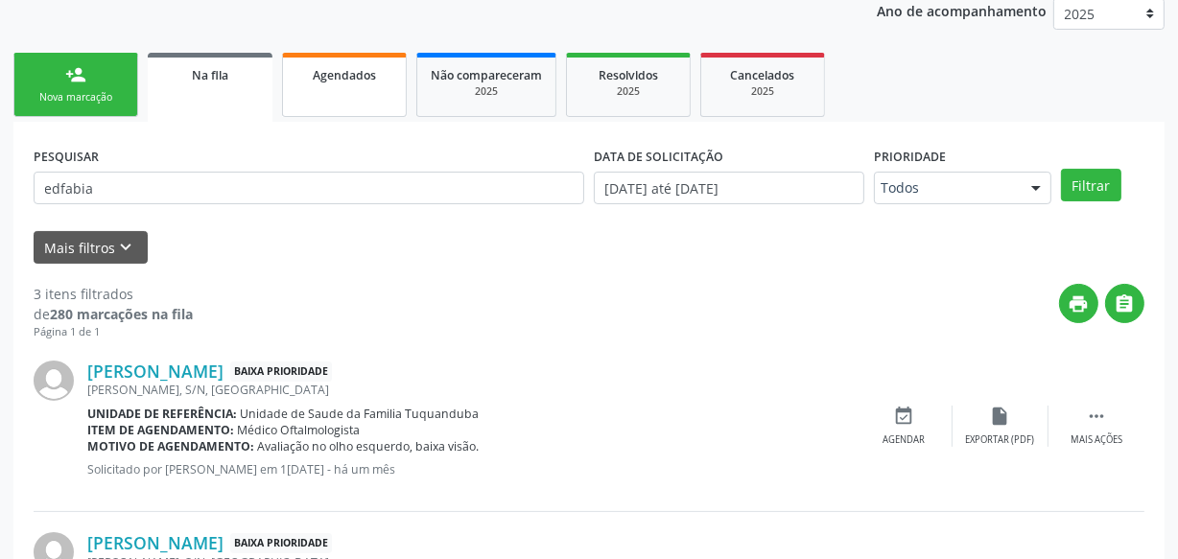
click at [345, 81] on div "Agendados" at bounding box center [344, 74] width 96 height 20
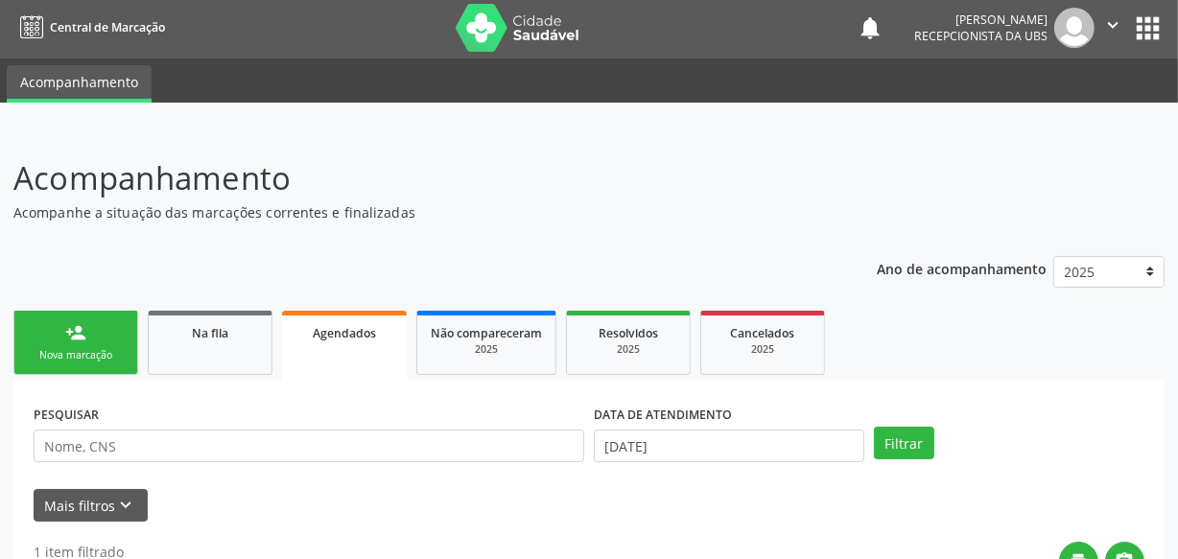
scroll to position [0, 0]
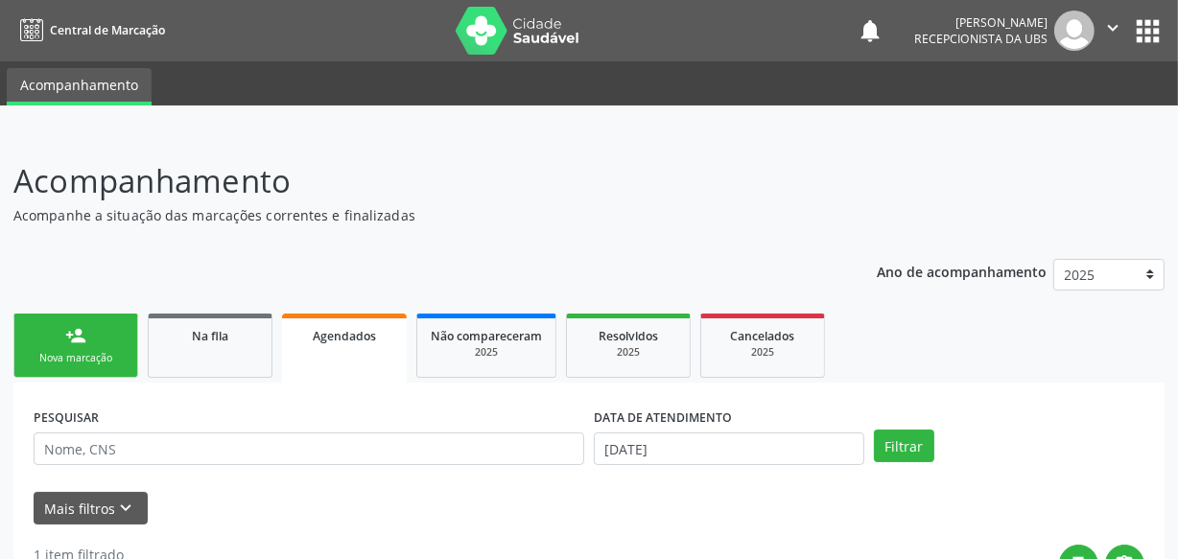
click at [1107, 13] on button "" at bounding box center [1112, 31] width 36 height 40
click at [1051, 129] on link "Sair" at bounding box center [1063, 117] width 132 height 27
